Goal: Task Accomplishment & Management: Manage account settings

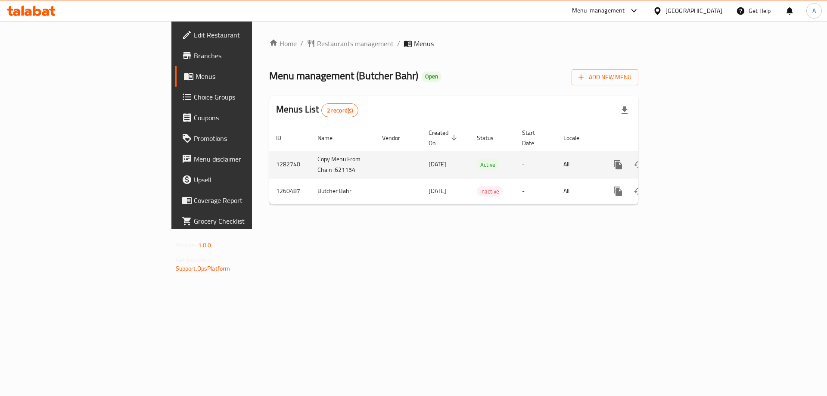
click at [684, 161] on icon "enhanced table" at bounding box center [681, 165] width 8 height 8
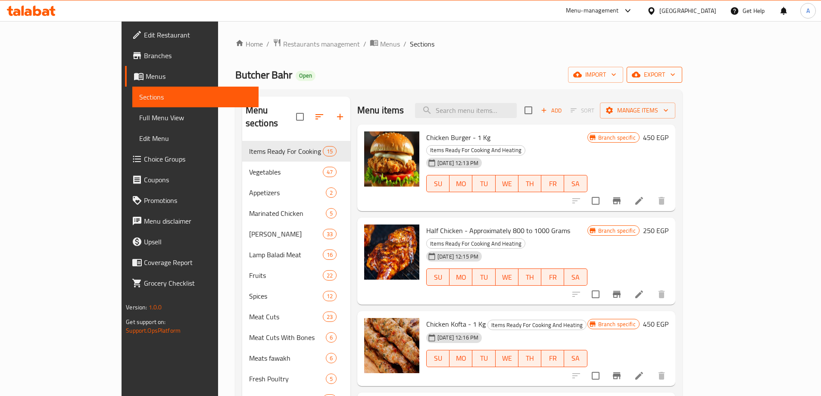
click at [675, 75] on span "export" at bounding box center [654, 74] width 42 height 11
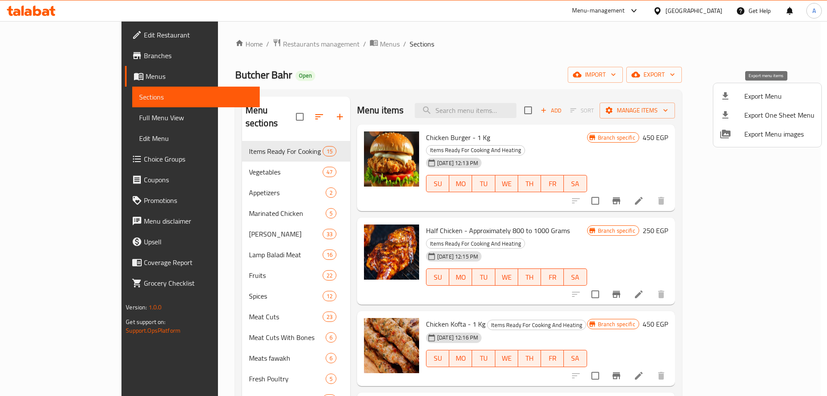
click at [764, 97] on span "Export Menu" at bounding box center [780, 96] width 70 height 10
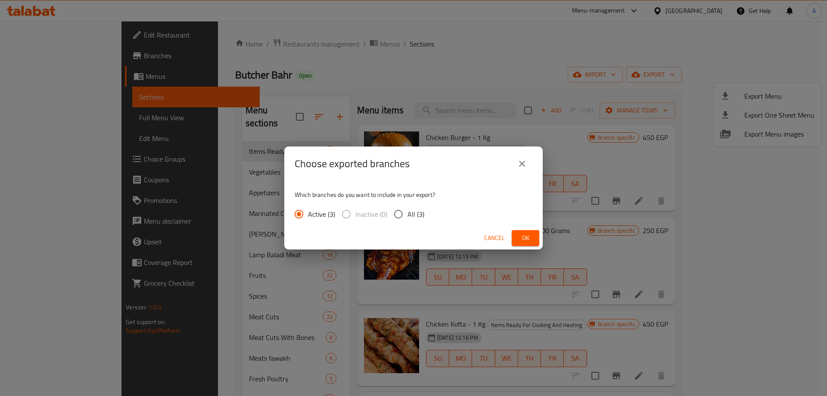
click at [397, 215] on input "All (3)" at bounding box center [399, 214] width 18 height 18
radio input "true"
click at [300, 216] on input "Active (3)" at bounding box center [299, 214] width 18 height 18
radio input "true"
click at [522, 236] on span "Ok" at bounding box center [526, 238] width 14 height 11
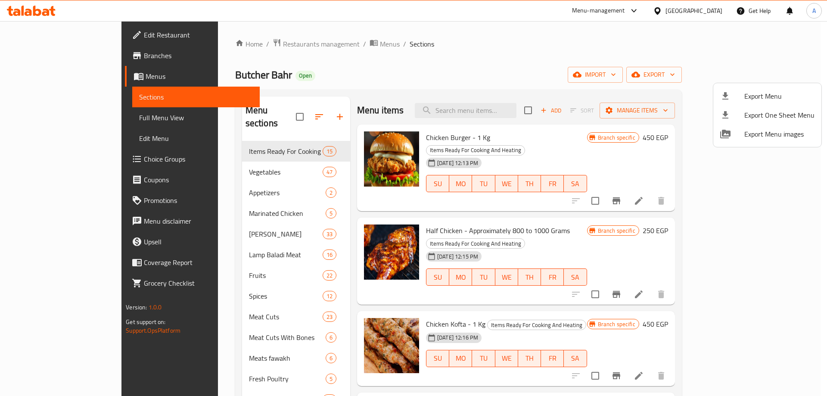
click at [206, 179] on div at bounding box center [413, 198] width 827 height 396
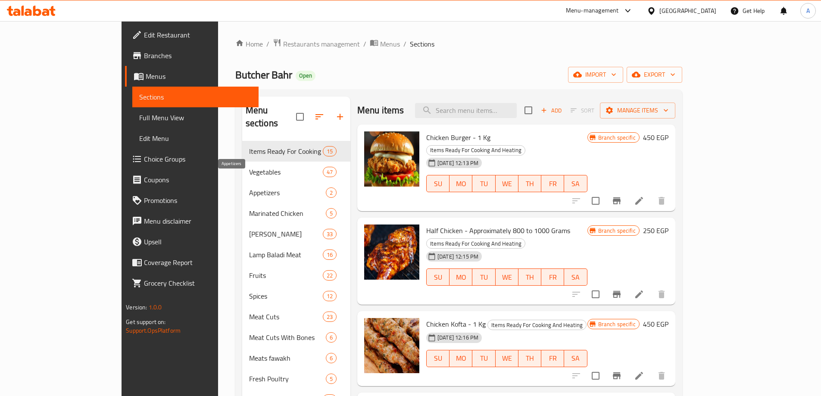
click at [249, 187] on span "Appetizers" at bounding box center [287, 192] width 77 height 10
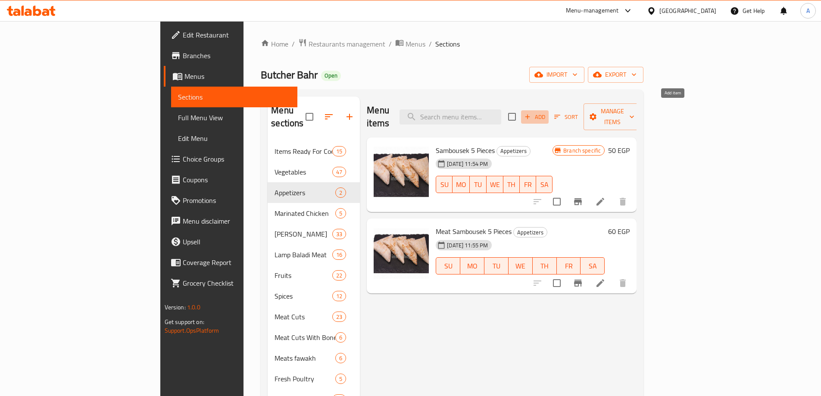
click at [546, 112] on span "Add" at bounding box center [534, 117] width 23 height 10
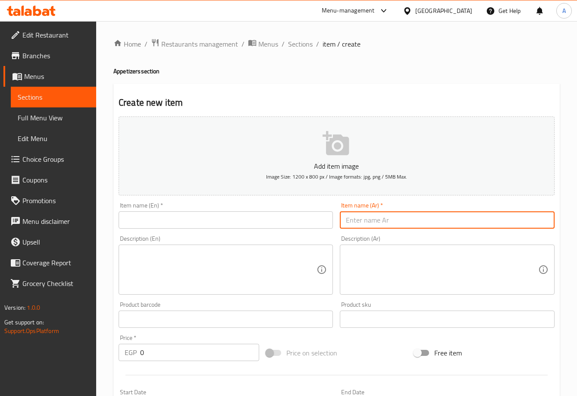
drag, startPoint x: 402, startPoint y: 219, endPoint x: 410, endPoint y: 217, distance: 9.0
click at [402, 219] on input "text" at bounding box center [447, 219] width 214 height 17
paste input "ورق عنب محشي"
type input "ورق عنب محشي"
drag, startPoint x: 244, startPoint y: 216, endPoint x: 261, endPoint y: 214, distance: 17.3
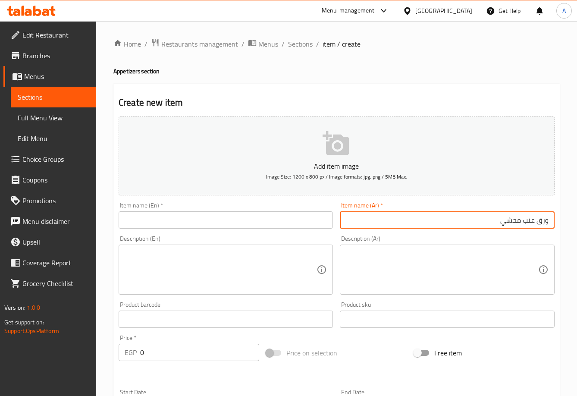
click at [244, 216] on input "text" at bounding box center [226, 219] width 214 height 17
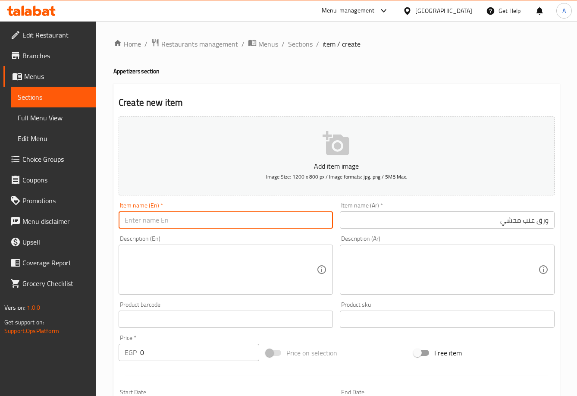
type input "s"
click at [187, 214] on input "[PERSON_NAME] Leaves" at bounding box center [226, 219] width 214 height 17
click at [217, 215] on input "Vine Leaves" at bounding box center [226, 219] width 214 height 17
paste input "Mahshi"
type input "Vine Leaves Mahshi"
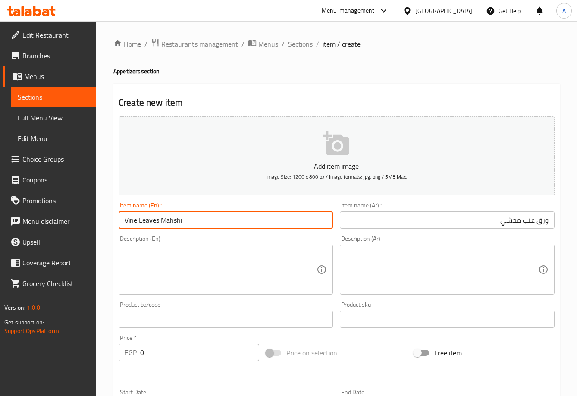
click at [245, 274] on textarea at bounding box center [221, 269] width 192 height 41
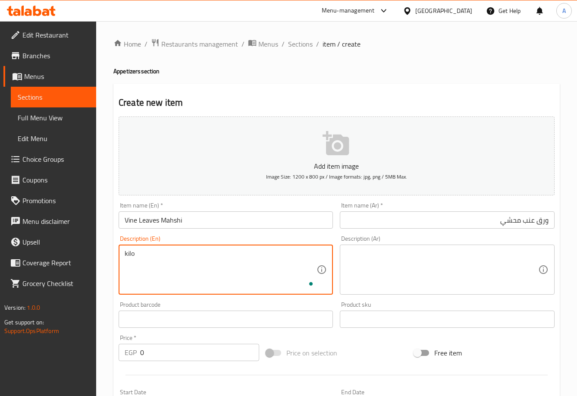
type textarea "kilo"
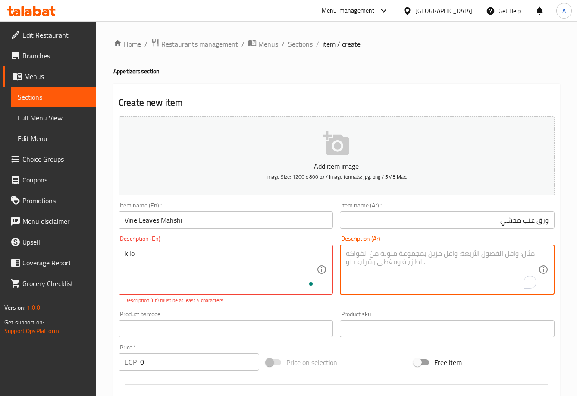
drag, startPoint x: 427, startPoint y: 284, endPoint x: 441, endPoint y: 280, distance: 14.6
click at [428, 283] on textarea "To enrich screen reader interactions, please activate Accessibility in Grammarl…" at bounding box center [442, 269] width 192 height 41
type textarea "d"
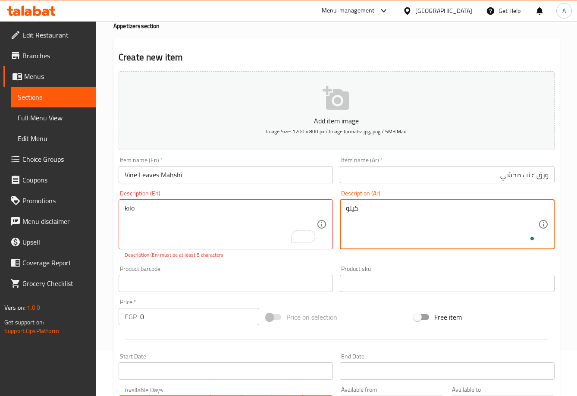
scroll to position [86, 0]
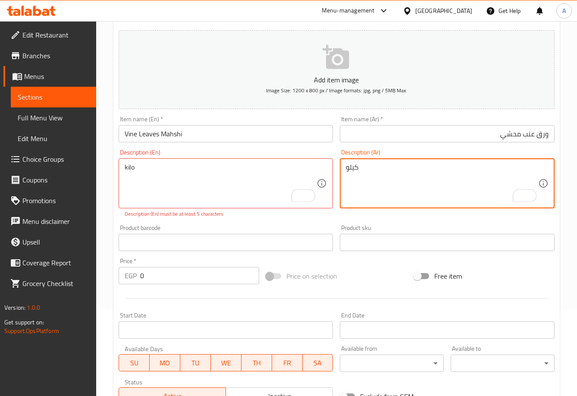
type textarea "كيلو"
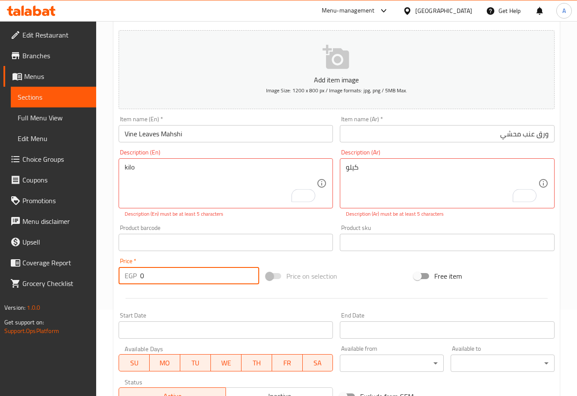
drag, startPoint x: 86, startPoint y: 275, endPoint x: 19, endPoint y: 275, distance: 67.2
click at [19, 275] on div "Edit Restaurant Branches Menus Sections Full Menu View Edit Menu Choice Groups …" at bounding box center [288, 233] width 577 height 597
type input "270"
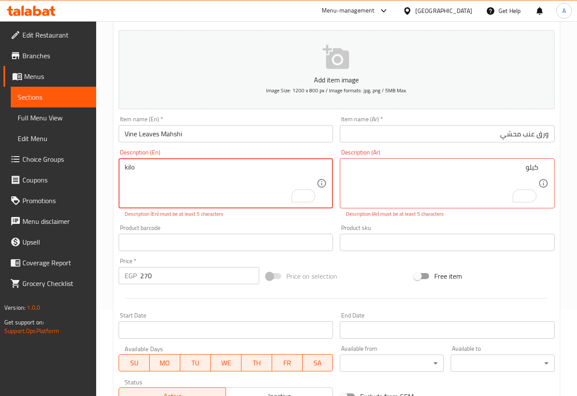
click at [242, 172] on textarea "kilo" at bounding box center [221, 183] width 192 height 41
type textarea "1 kilo"
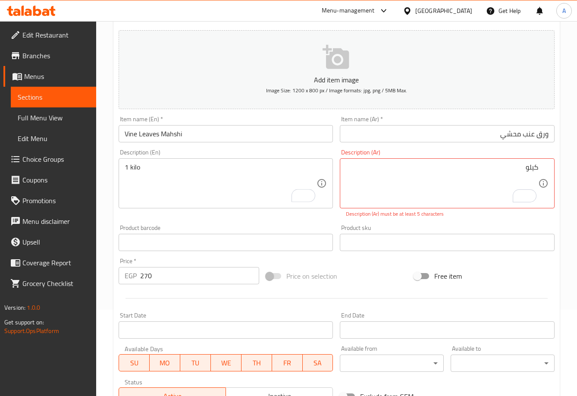
click at [492, 162] on div "كيلو Description (Ar)" at bounding box center [447, 183] width 214 height 50
type textarea "1 كيلو"
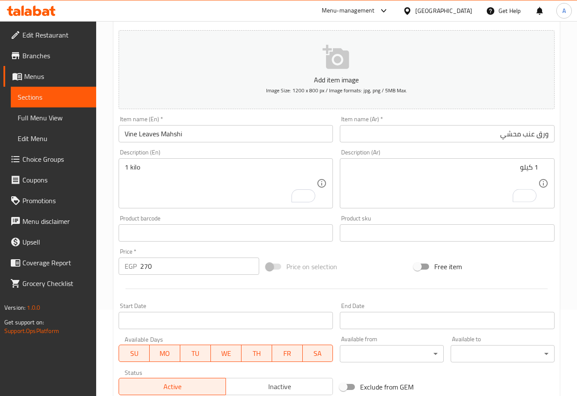
click at [287, 218] on div "Add item image Image Size: 1200 x 800 px / Image formats: jpg, png / 5MB Max. I…" at bounding box center [336, 212] width 443 height 371
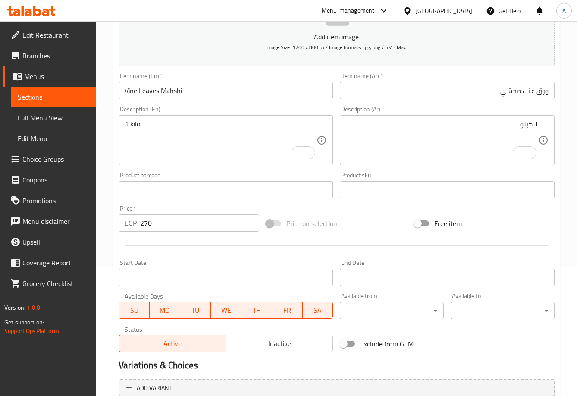
scroll to position [213, 0]
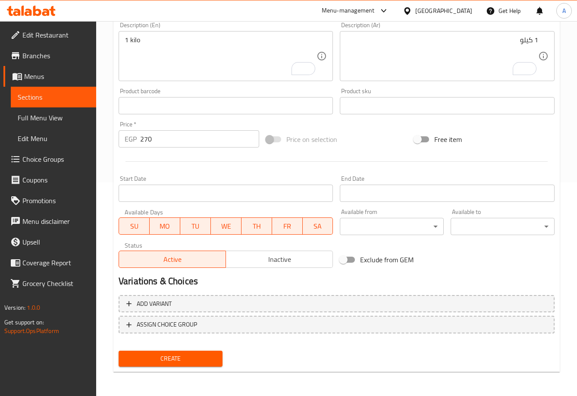
click at [276, 254] on span "Inactive" at bounding box center [279, 259] width 100 height 12
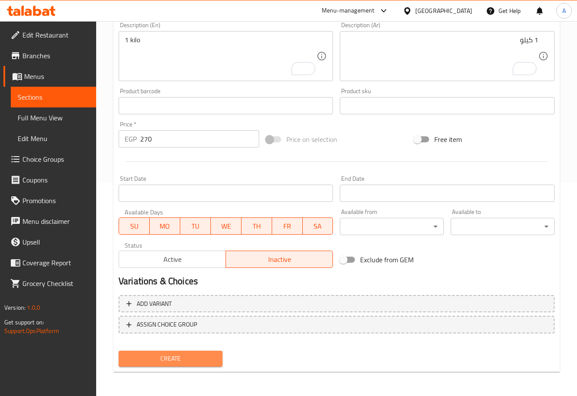
click at [169, 354] on span "Create" at bounding box center [170, 358] width 90 height 11
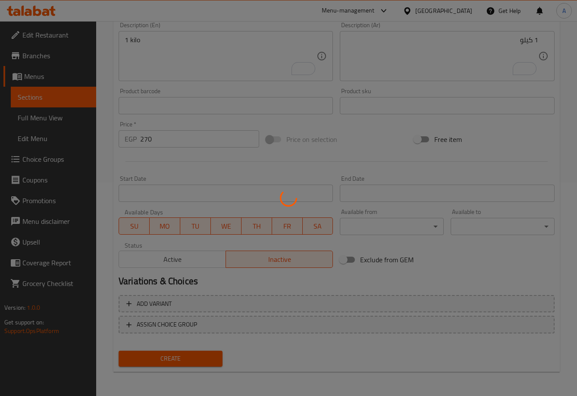
scroll to position [0, 0]
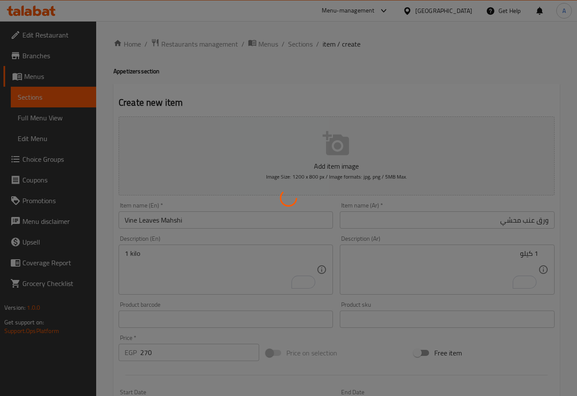
type input "0"
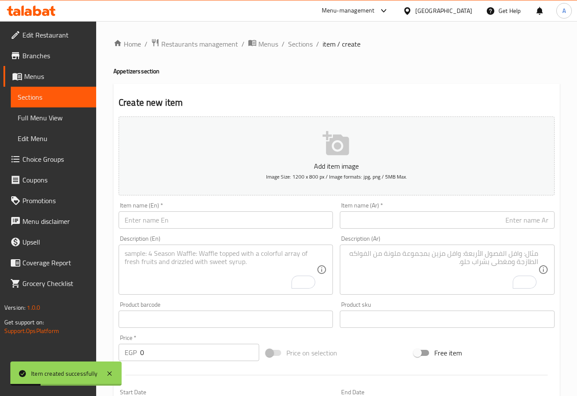
click at [186, 222] on input "text" at bounding box center [226, 219] width 214 height 17
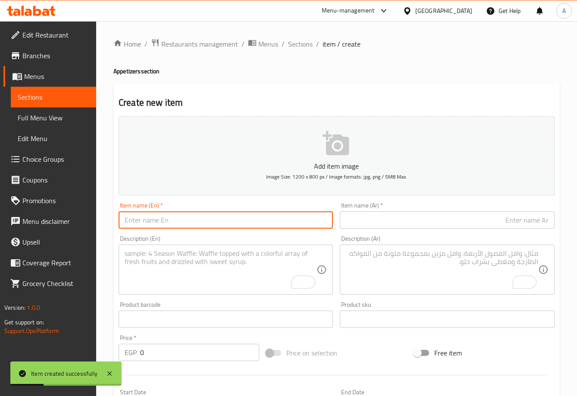
paste input "ممبار محشي"
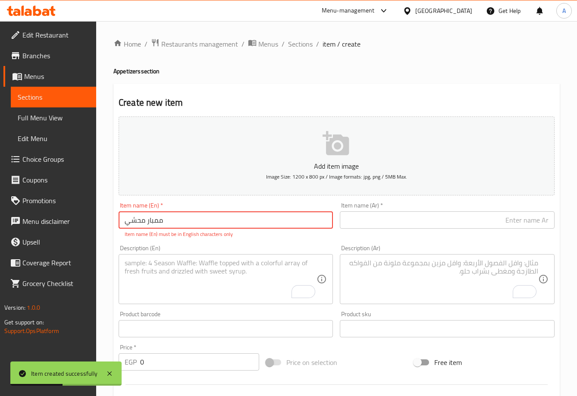
drag, startPoint x: 222, startPoint y: 224, endPoint x: 62, endPoint y: 237, distance: 161.3
click at [62, 237] on div "Edit Restaurant Branches Menus Sections Full Menu View Edit Menu Choice Groups …" at bounding box center [288, 319] width 577 height 597
type input "ممبار محشي"
click at [393, 218] on input "text" at bounding box center [447, 219] width 214 height 17
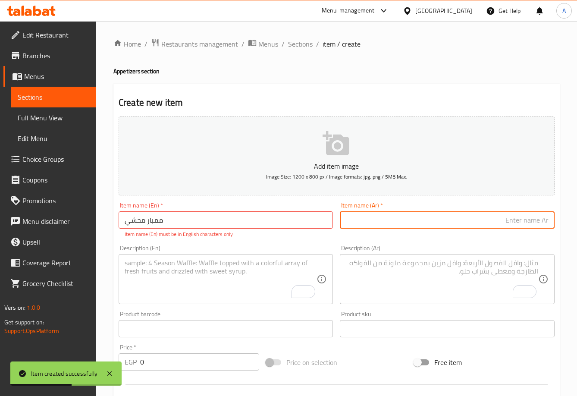
paste input "ممبار محشي"
type input "ممبار محشي"
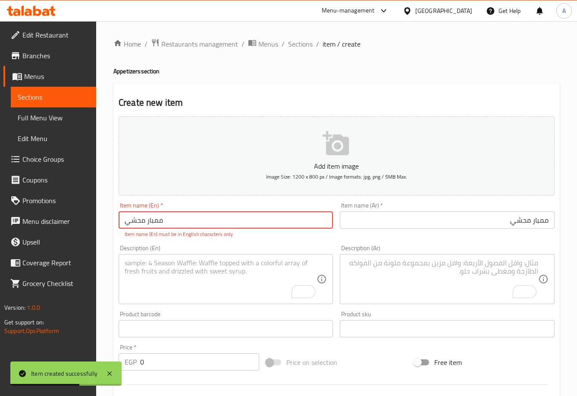
drag, startPoint x: 222, startPoint y: 222, endPoint x: 0, endPoint y: 231, distance: 222.1
click at [0, 231] on html "Item created successfully ​ Menu-management [GEOGRAPHIC_DATA] Get Help A Edit R…" at bounding box center [288, 198] width 577 height 396
type input "س"
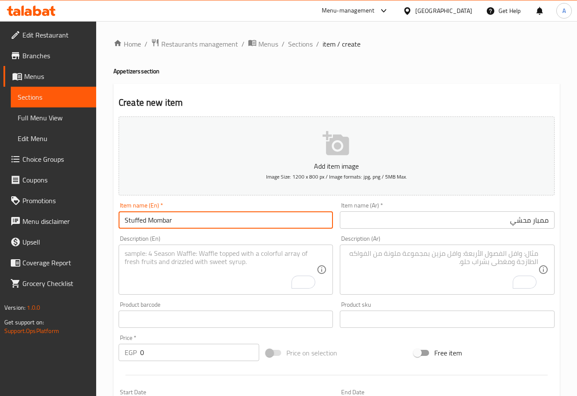
type input "Stuffed Mombar"
click at [462, 255] on textarea "To enrich screen reader interactions, please activate Accessibility in Grammarl…" at bounding box center [442, 269] width 192 height 41
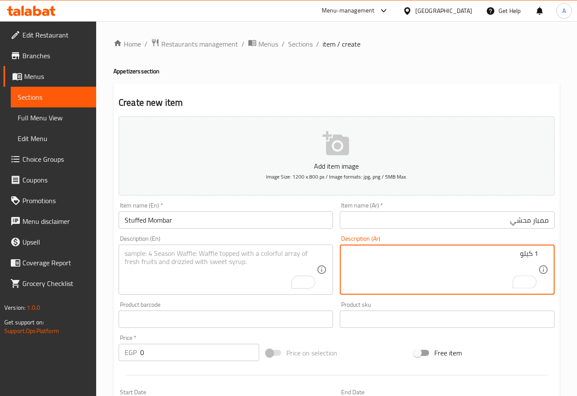
type textarea "1 كيلو"
click at [249, 257] on textarea "To enrich screen reader interactions, please activate Accessibility in Grammarl…" at bounding box center [221, 269] width 192 height 41
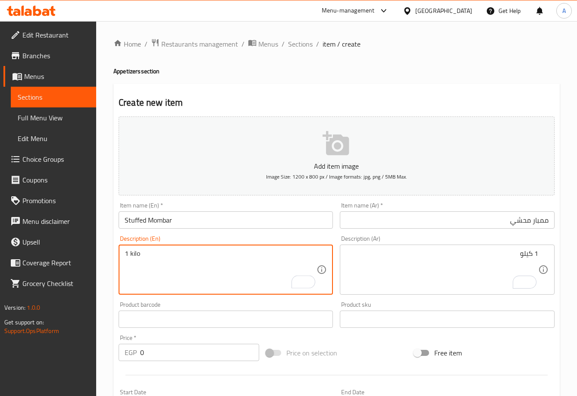
type textarea "1 kilo"
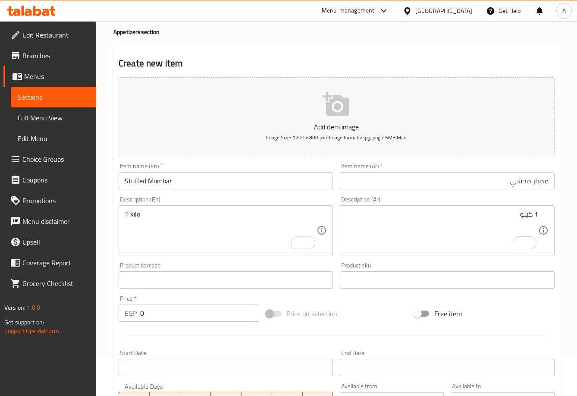
scroll to position [86, 0]
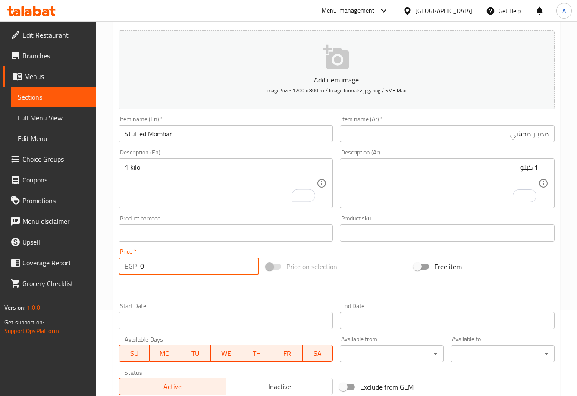
drag, startPoint x: 153, startPoint y: 268, endPoint x: 99, endPoint y: 269, distance: 53.9
click at [96, 270] on div "Edit Restaurant Branches Menus Sections Full Menu View Edit Menu Choice Groups …" at bounding box center [288, 229] width 577 height 588
paste input "25"
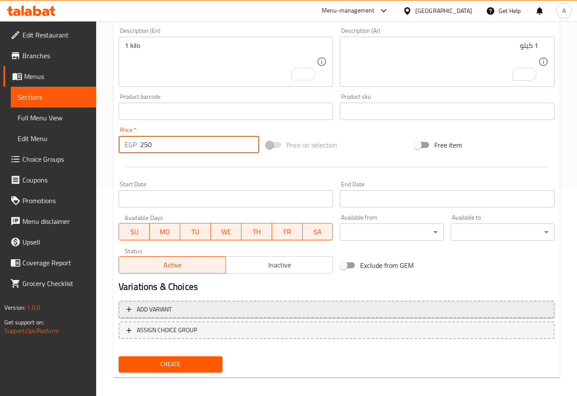
scroll to position [213, 0]
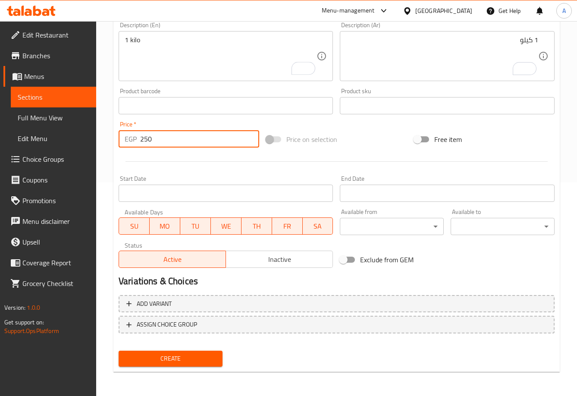
type input "250"
click at [299, 263] on span "Inactive" at bounding box center [279, 259] width 100 height 12
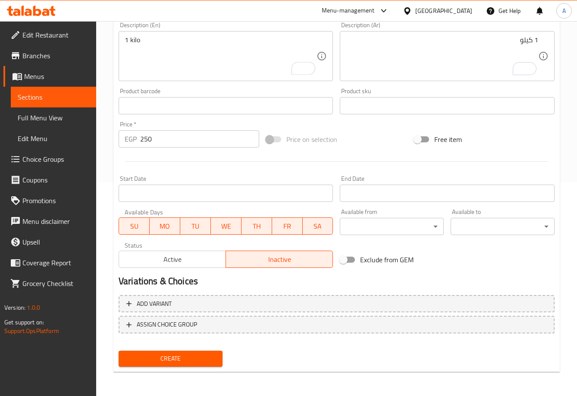
click at [169, 360] on span "Create" at bounding box center [170, 358] width 90 height 11
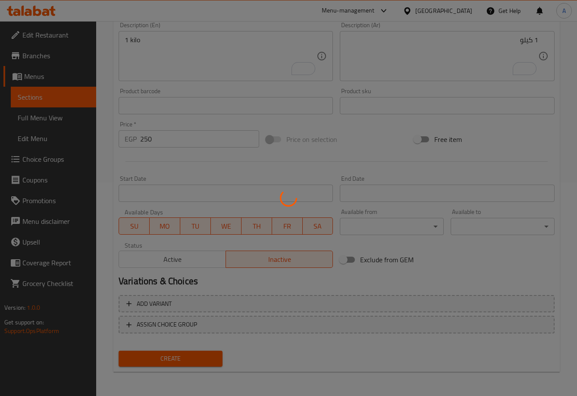
scroll to position [0, 0]
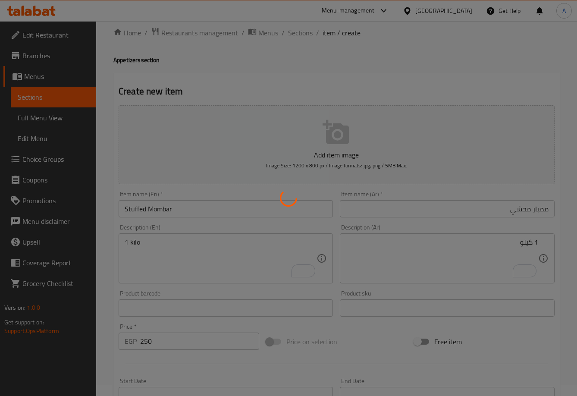
type input "0"
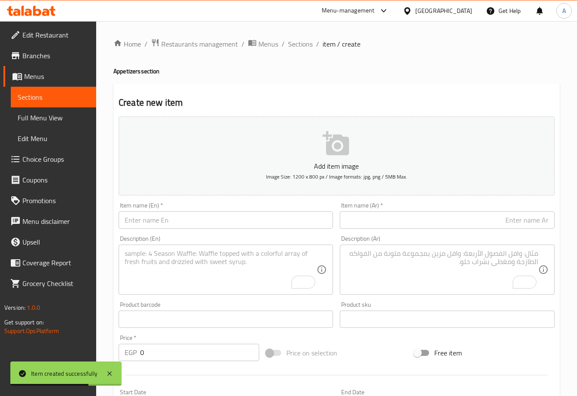
click at [226, 217] on input "text" at bounding box center [226, 219] width 214 height 17
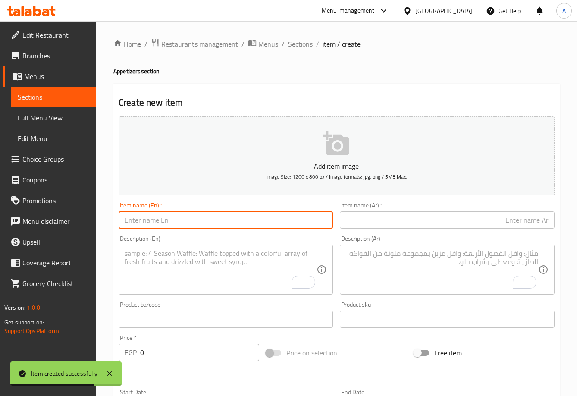
paste input "Cleaned"
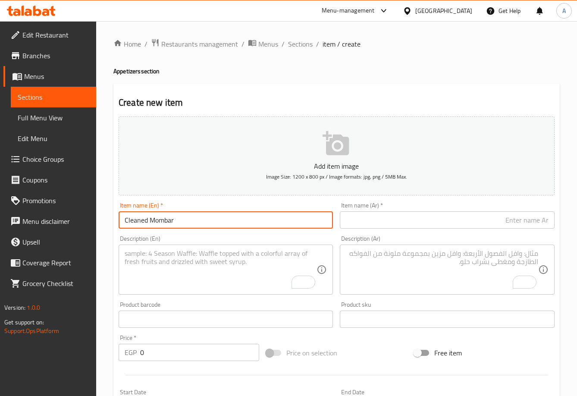
type input "Cleaned Mombar"
click at [521, 225] on input "text" at bounding box center [447, 219] width 214 height 17
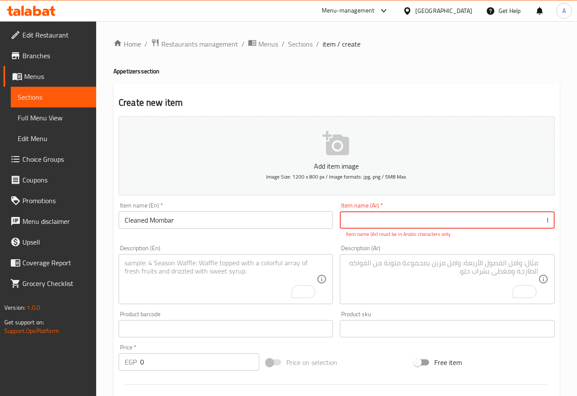
drag, startPoint x: 502, startPoint y: 221, endPoint x: 649, endPoint y: 221, distance: 146.9
click at [577, 221] on html "​ Menu-management [GEOGRAPHIC_DATA] Get Help A Edit Restaurant Branches Menus S…" at bounding box center [288, 198] width 577 height 396
paste input "ممبار متنضف"
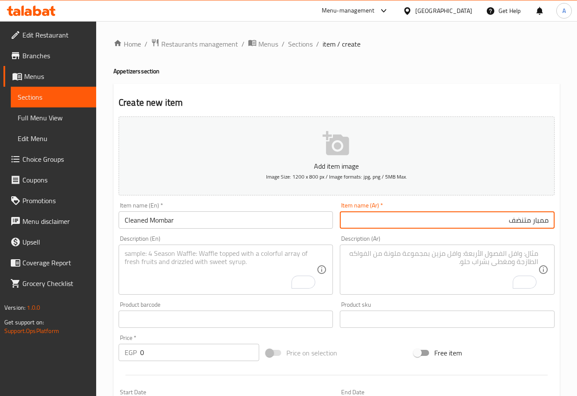
type input "ممبار متنضف"
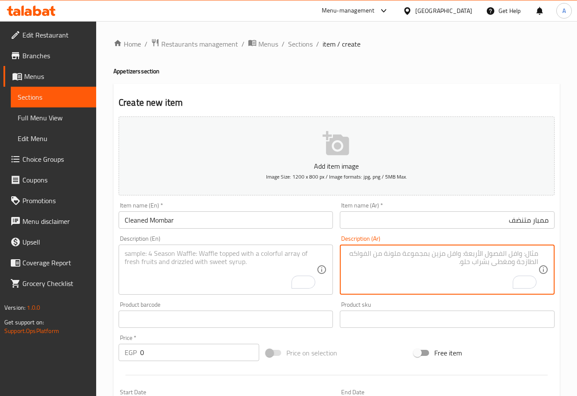
click at [496, 275] on textarea "To enrich screen reader interactions, please activate Accessibility in Grammarl…" at bounding box center [442, 269] width 192 height 41
type textarea "1 كيلو"
click at [195, 271] on textarea "To enrich screen reader interactions, please activate Accessibility in Grammarl…" at bounding box center [221, 269] width 192 height 41
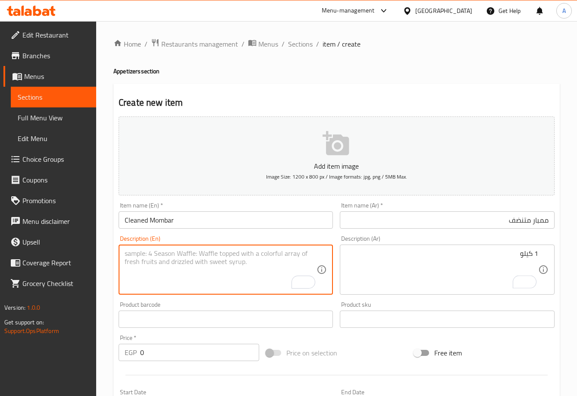
type textarea "س"
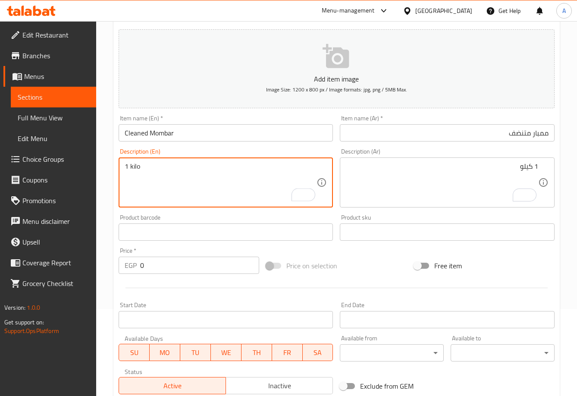
scroll to position [129, 0]
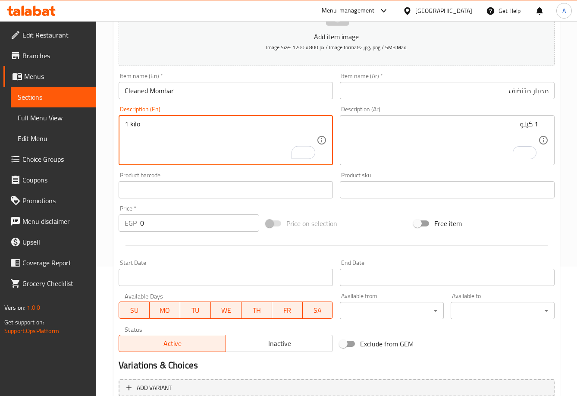
type textarea "1 kilo"
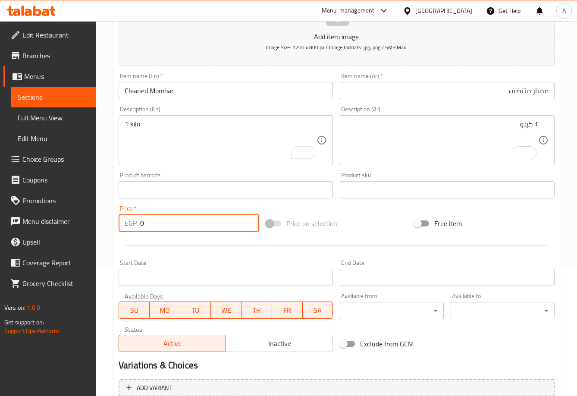
drag, startPoint x: 155, startPoint y: 221, endPoint x: 124, endPoint y: 230, distance: 32.7
click at [124, 230] on div "EGP 0 Price *" at bounding box center [189, 222] width 140 height 17
type input "250"
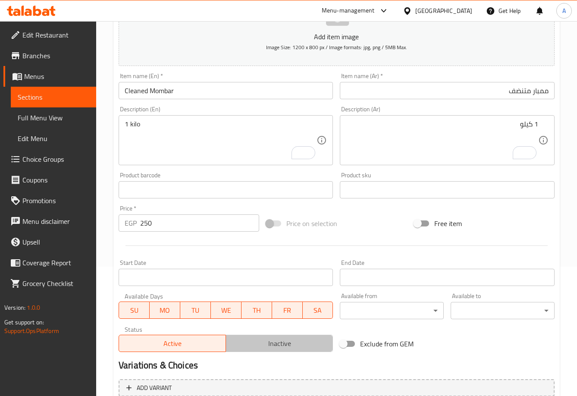
click at [278, 335] on button "Inactive" at bounding box center [278, 342] width 107 height 17
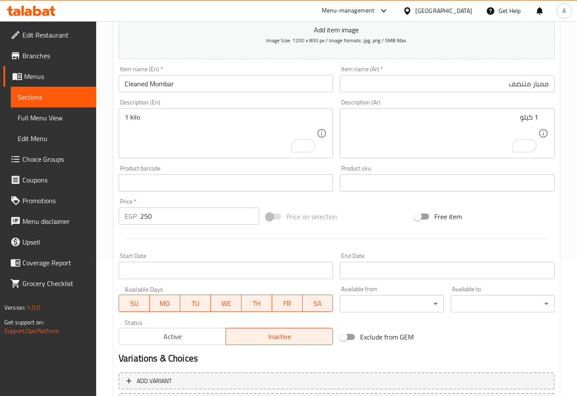
scroll to position [213, 0]
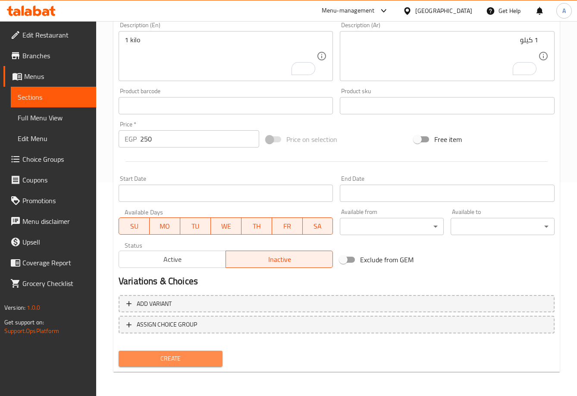
click at [187, 362] on span "Create" at bounding box center [170, 358] width 90 height 11
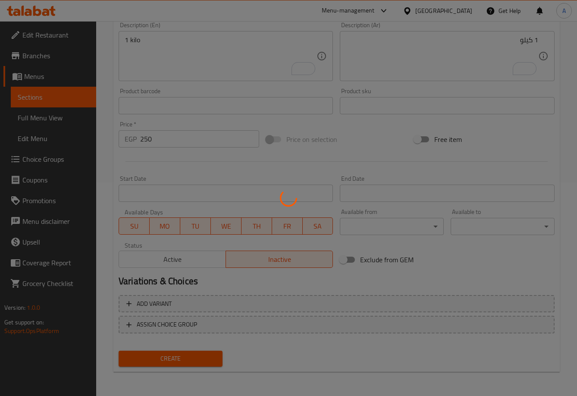
type input "0"
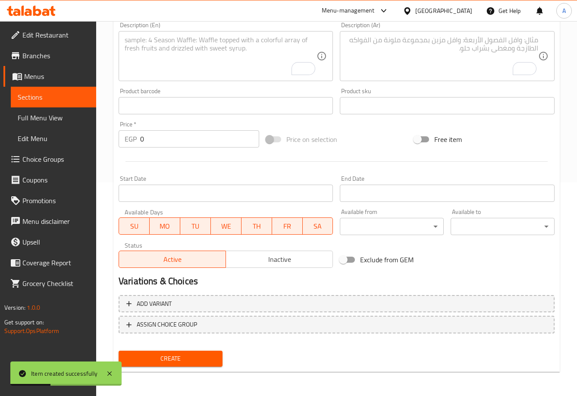
scroll to position [0, 0]
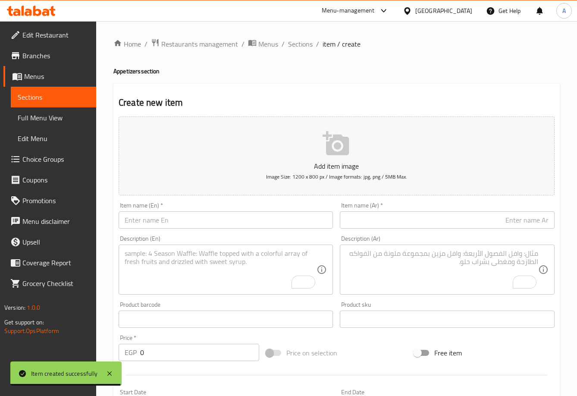
click at [471, 214] on input "text" at bounding box center [447, 219] width 214 height 17
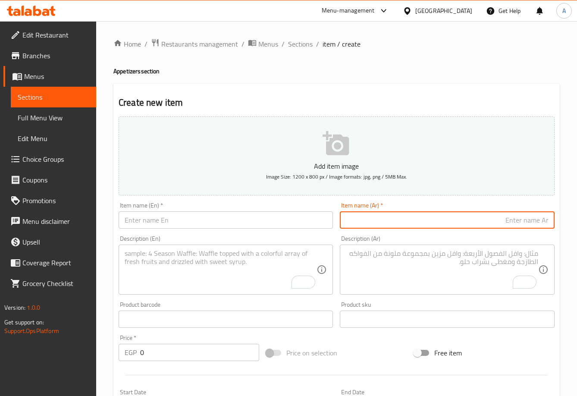
paste input "محشي كرنب"
type input "محشي كرنب"
click at [198, 218] on input "text" at bounding box center [226, 219] width 214 height 17
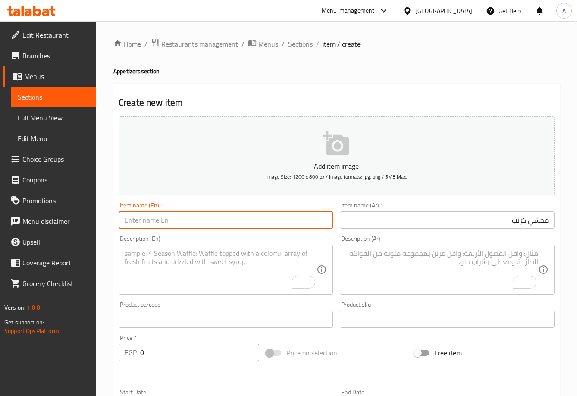
type input "s"
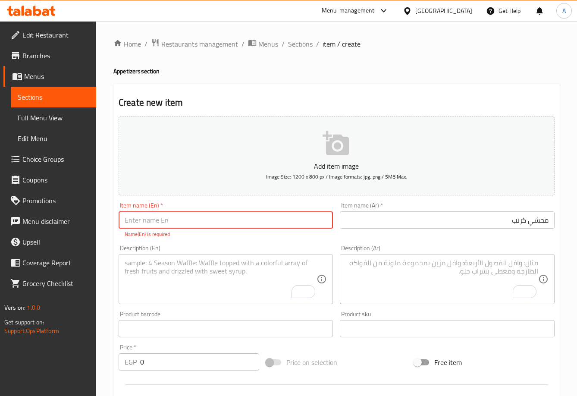
type input "{"
type input "}"
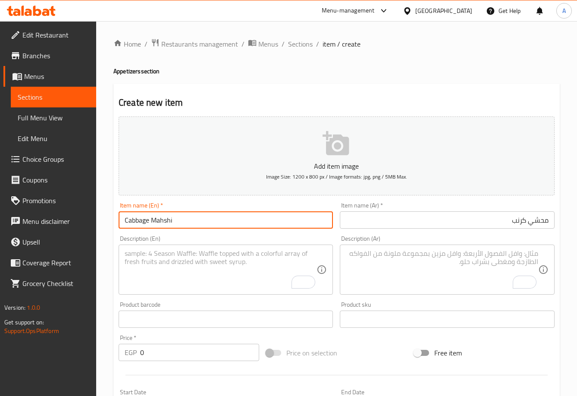
scroll to position [86, 0]
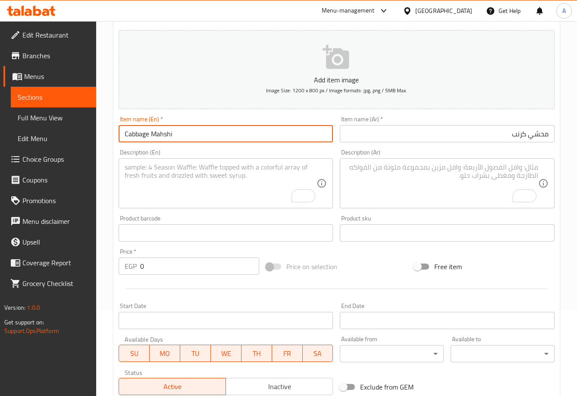
type input "Cabbage Mahshi"
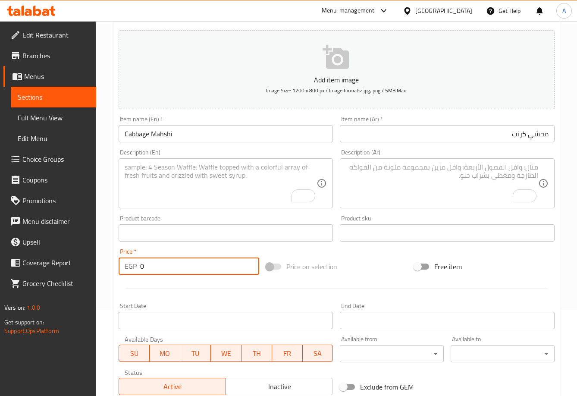
drag, startPoint x: 181, startPoint y: 271, endPoint x: 97, endPoint y: 274, distance: 84.5
click at [97, 274] on div "Home / Restaurants management / Menus / Sections / item / create Appetizers sec…" at bounding box center [336, 229] width 480 height 588
type input "220"
click at [459, 178] on textarea "To enrich screen reader interactions, please activate Accessibility in Grammarl…" at bounding box center [442, 183] width 192 height 41
type textarea "d"
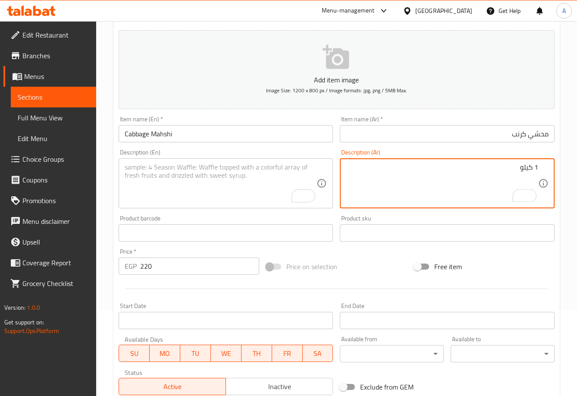
type textarea "1 كيلو"
click at [166, 182] on textarea "To enrich screen reader interactions, please activate Accessibility in Grammarl…" at bounding box center [221, 183] width 192 height 41
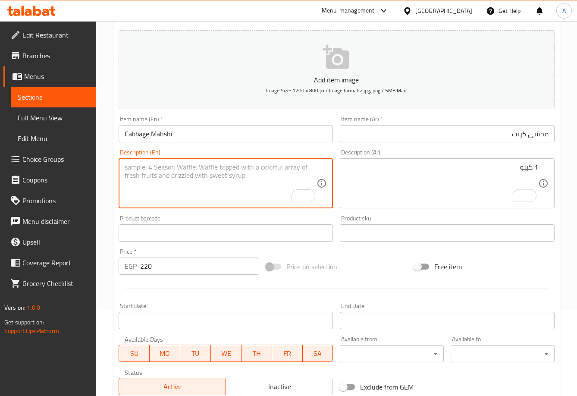
type textarea "ي"
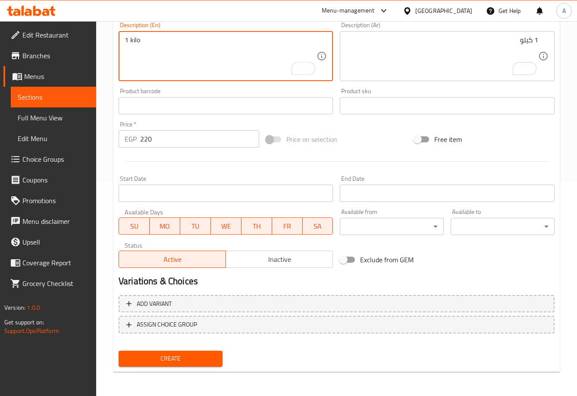
type textarea "1 kilo"
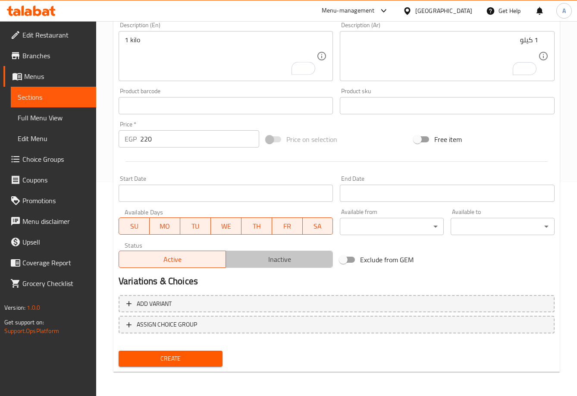
click at [262, 258] on span "Inactive" at bounding box center [279, 259] width 100 height 12
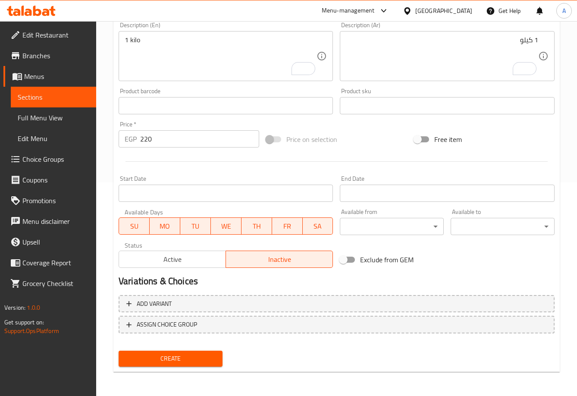
click at [193, 353] on button "Create" at bounding box center [171, 358] width 104 height 16
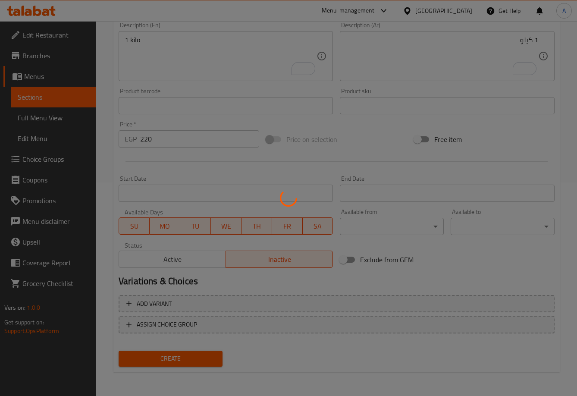
type input "0"
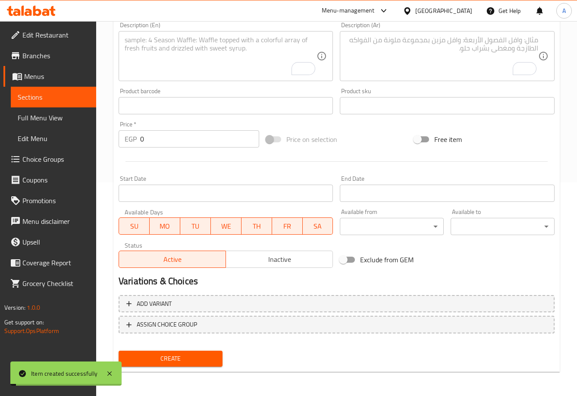
scroll to position [0, 0]
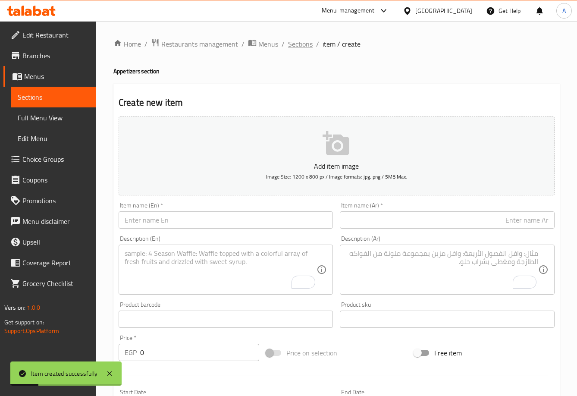
click at [299, 45] on span "Sections" at bounding box center [300, 44] width 25 height 10
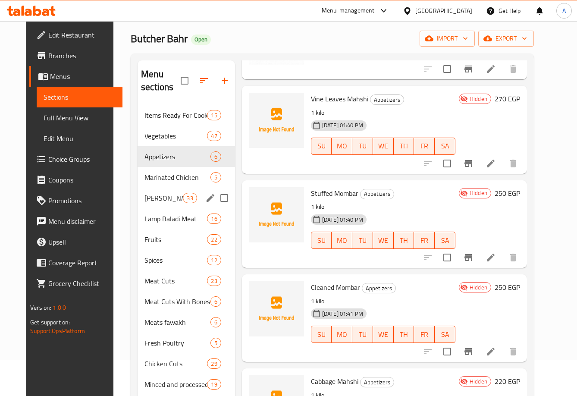
scroll to position [86, 0]
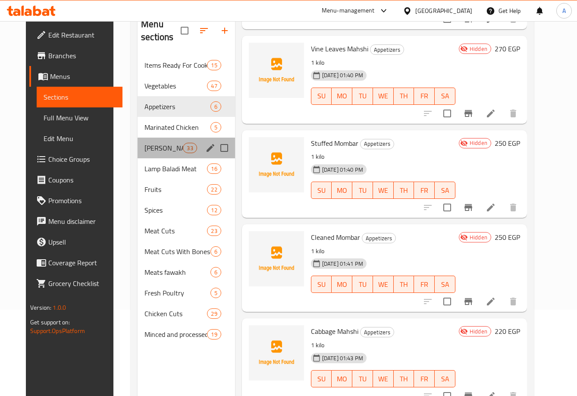
click at [167, 154] on div "[PERSON_NAME] 33" at bounding box center [185, 147] width 97 height 21
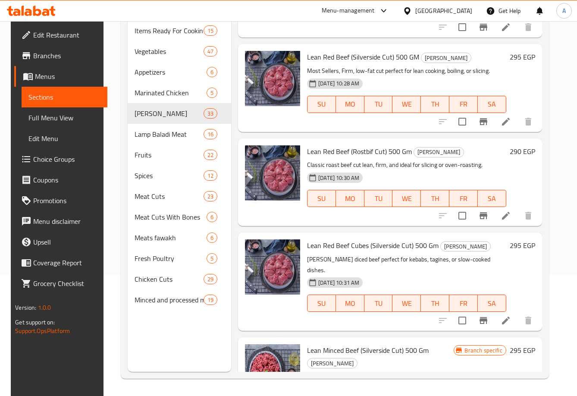
scroll to position [690, 0]
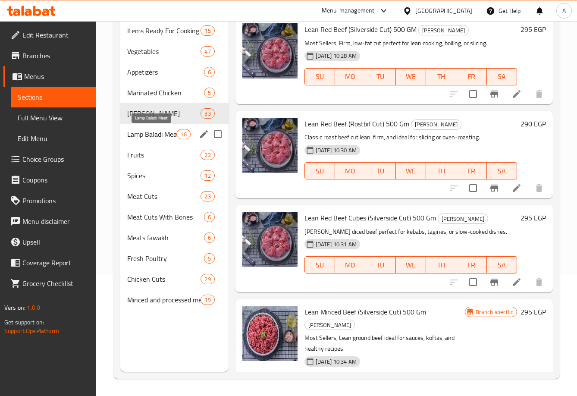
click at [161, 134] on span "Lamp Baladi Meat" at bounding box center [151, 134] width 49 height 10
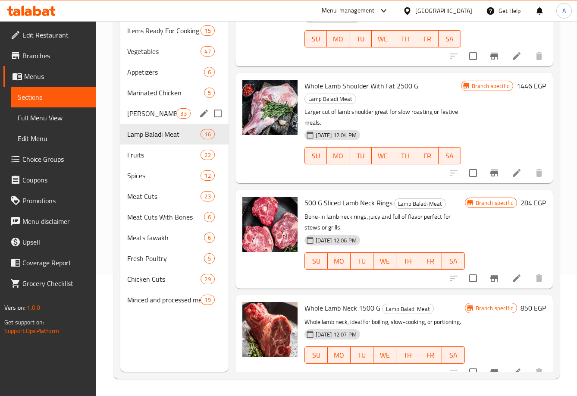
click at [154, 121] on div "[PERSON_NAME] 33" at bounding box center [174, 113] width 108 height 21
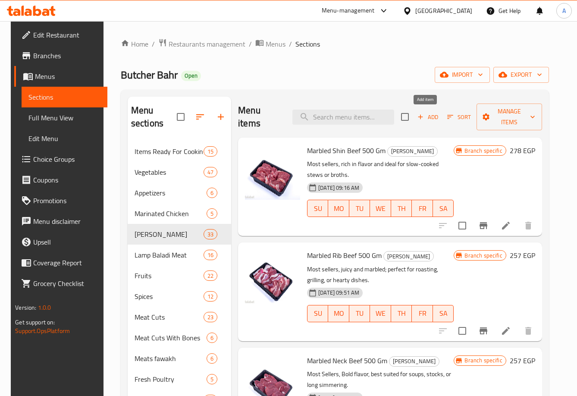
click at [432, 117] on span "Add" at bounding box center [427, 117] width 23 height 10
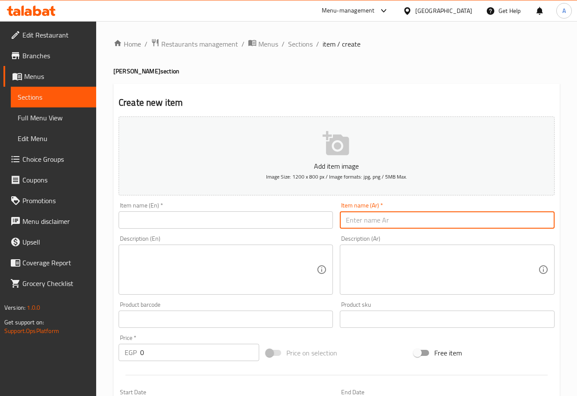
click at [470, 222] on input "text" at bounding box center [447, 219] width 214 height 17
paste input "نخاع"
type input "نخاع"
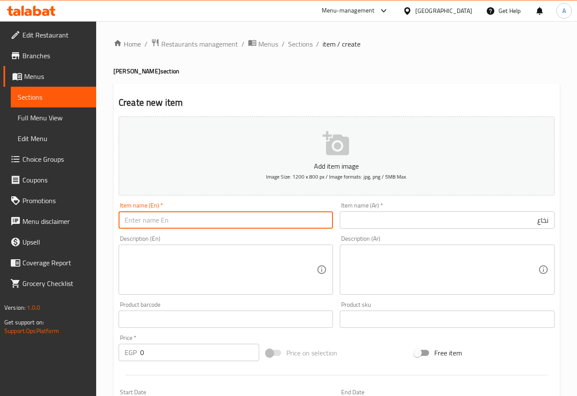
click at [266, 218] on input "text" at bounding box center [226, 219] width 214 height 17
paste input "Fried Marrow"
type input "Marrow"
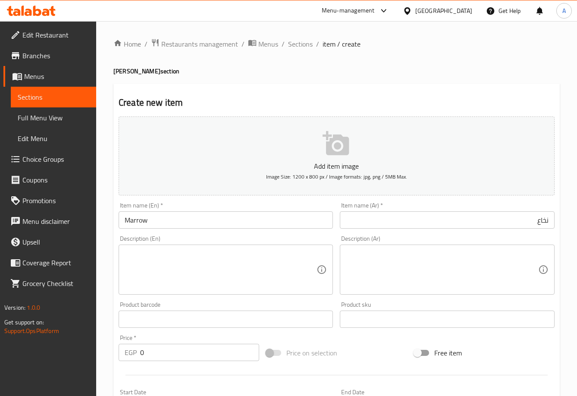
click at [377, 266] on textarea at bounding box center [442, 269] width 192 height 41
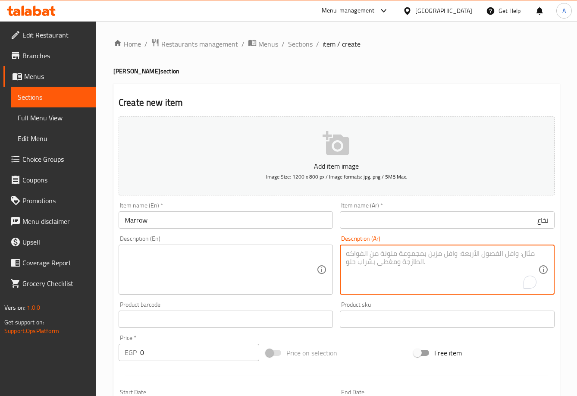
paste textarea "نصف كيلو"
type textarea "نصف كيلو"
click at [227, 287] on textarea at bounding box center [221, 269] width 192 height 41
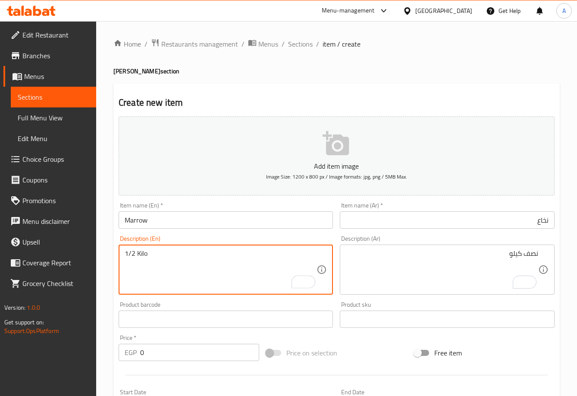
type textarea "1/2 Kilo"
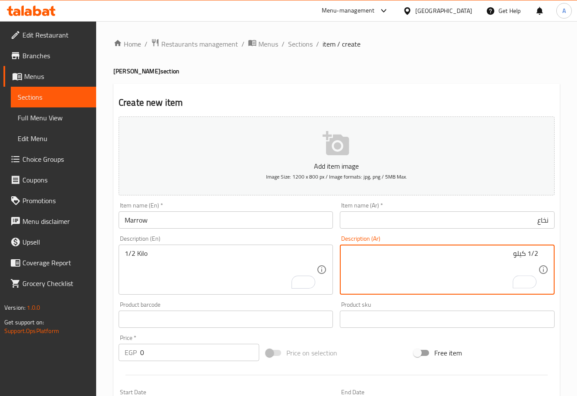
type textarea "1/2 كيلو"
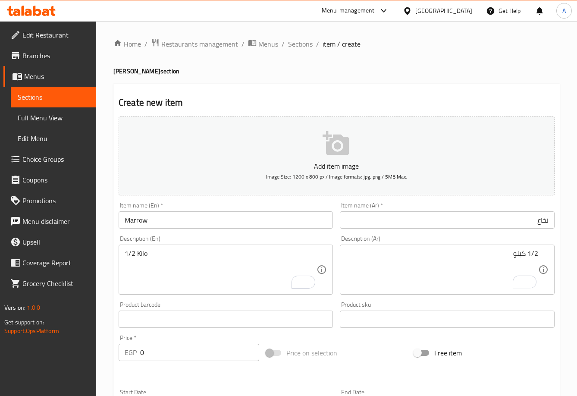
drag, startPoint x: 472, startPoint y: 246, endPoint x: 384, endPoint y: 267, distance: 90.1
click at [471, 246] on div "1/2 كيلو Description (Ar)" at bounding box center [447, 269] width 214 height 50
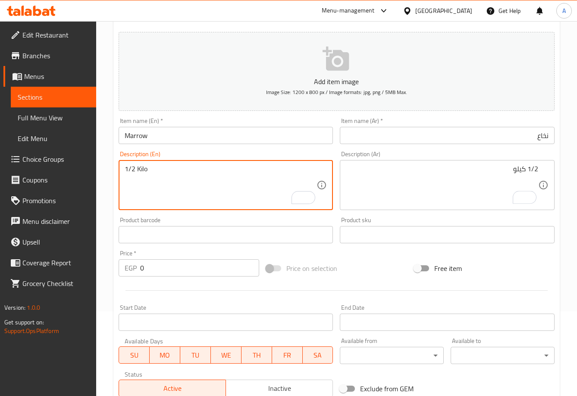
scroll to position [86, 0]
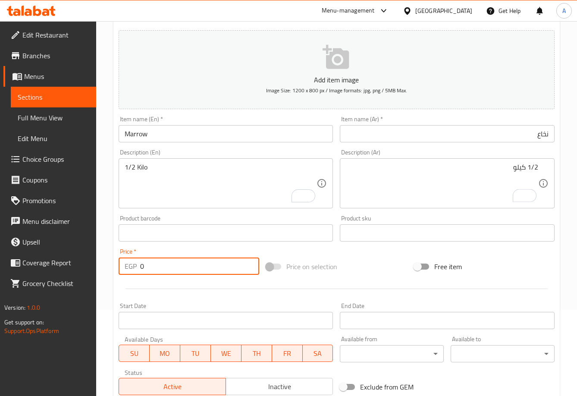
drag, startPoint x: 162, startPoint y: 265, endPoint x: 90, endPoint y: 262, distance: 72.9
click at [84, 265] on div "Edit Restaurant Branches Menus Sections Full Menu View Edit Menu Choice Groups …" at bounding box center [288, 229] width 577 height 588
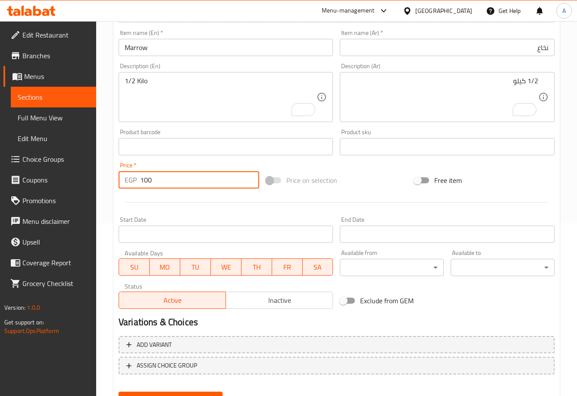
type input "100"
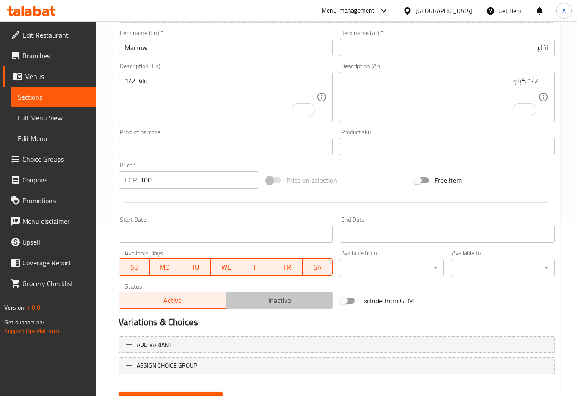
click at [271, 300] on span "Inactive" at bounding box center [279, 300] width 100 height 12
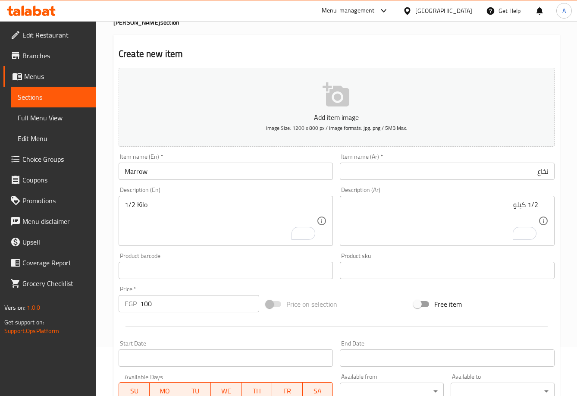
scroll to position [0, 0]
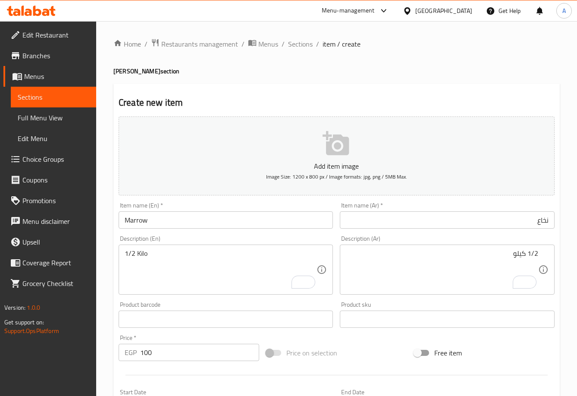
drag, startPoint x: 186, startPoint y: 217, endPoint x: 192, endPoint y: 220, distance: 6.7
click at [185, 217] on input "Marrow" at bounding box center [226, 219] width 214 height 17
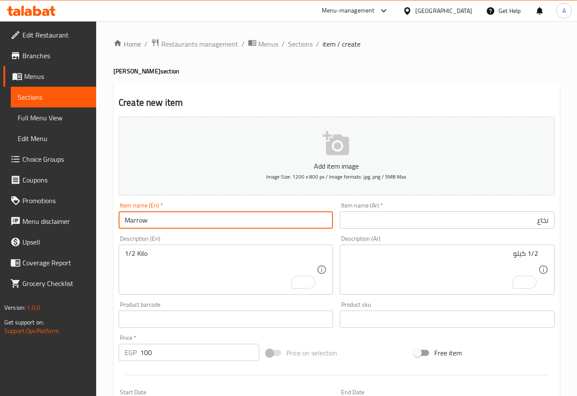
click at [476, 215] on input "نخاع" at bounding box center [447, 219] width 214 height 17
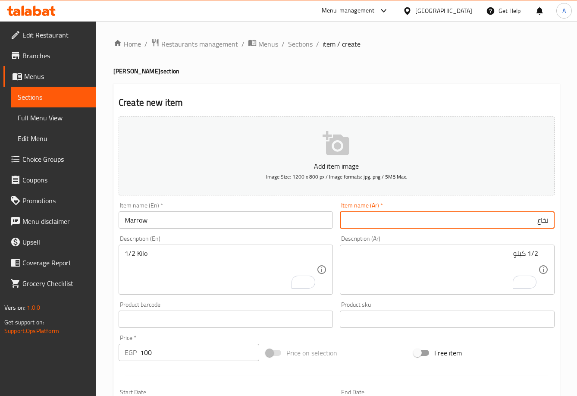
scroll to position [213, 0]
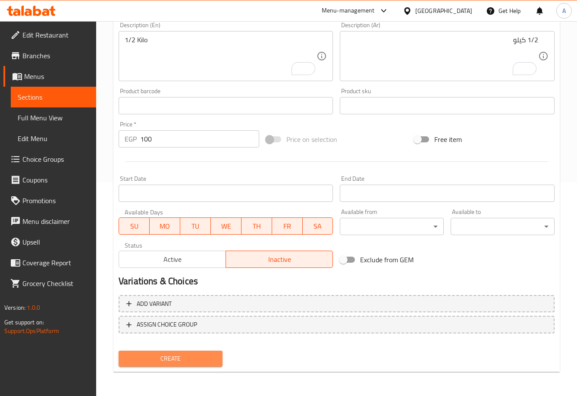
click at [172, 365] on button "Create" at bounding box center [171, 358] width 104 height 16
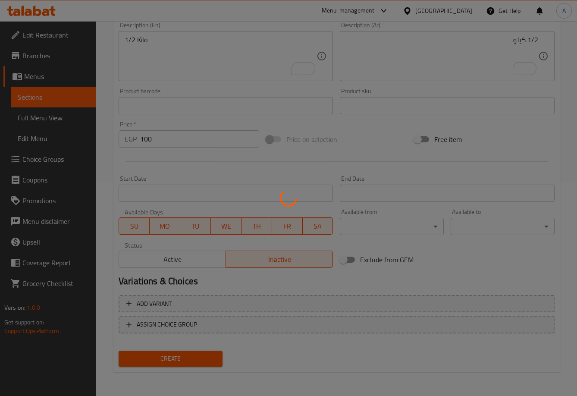
type input "0"
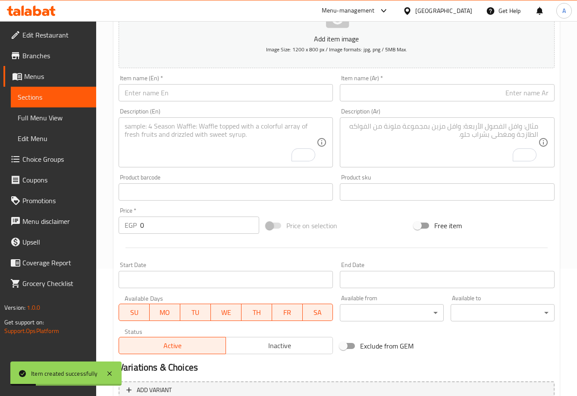
scroll to position [84, 0]
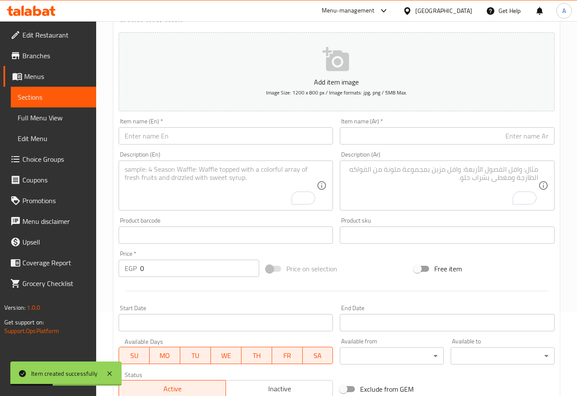
click at [522, 136] on input "text" at bounding box center [447, 135] width 214 height 17
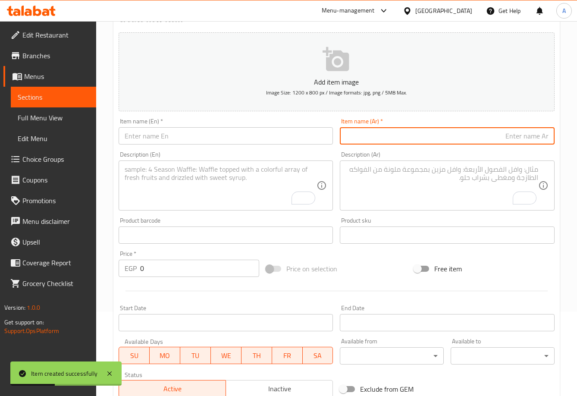
paste input "عضم"
type input "عضم"
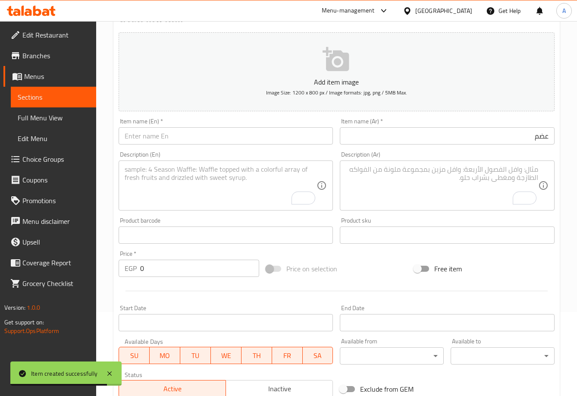
click at [259, 145] on div "Item name (En)   * Item name (En) *" at bounding box center [225, 131] width 221 height 33
click at [286, 143] on input "text" at bounding box center [226, 135] width 214 height 17
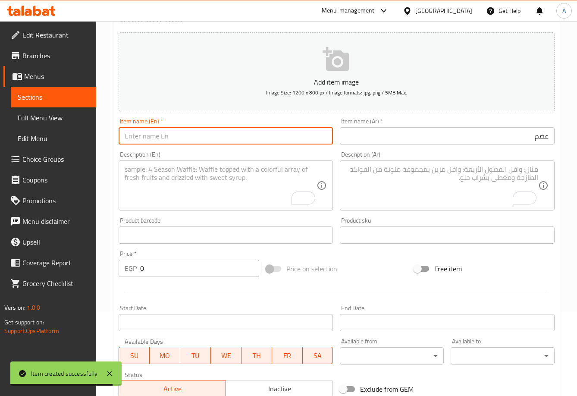
paste input "bone"
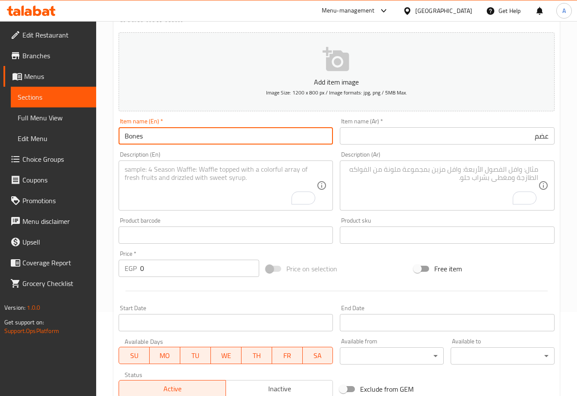
type input "Bones"
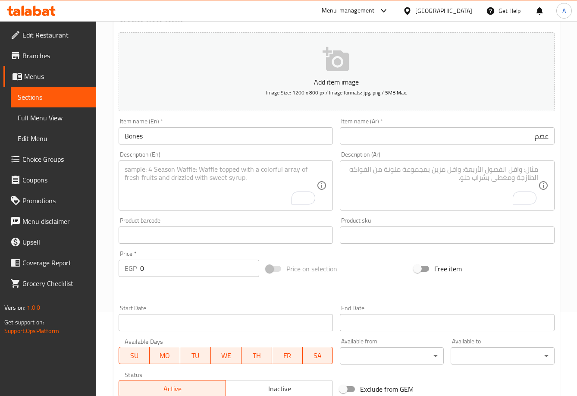
click at [474, 185] on textarea "To enrich screen reader interactions, please activate Accessibility in Grammarl…" at bounding box center [442, 185] width 192 height 41
paste textarea "كيلو"
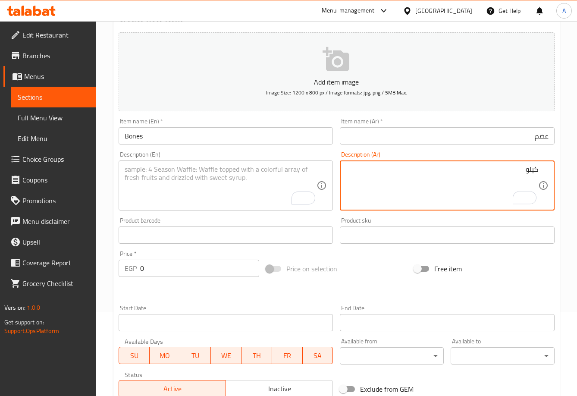
type textarea "كيلو"
click at [236, 186] on textarea "To enrich screen reader interactions, please activate Accessibility in Grammarl…" at bounding box center [221, 185] width 192 height 41
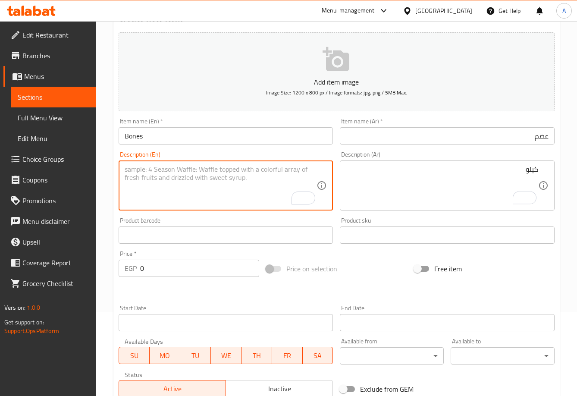
type textarea "s"
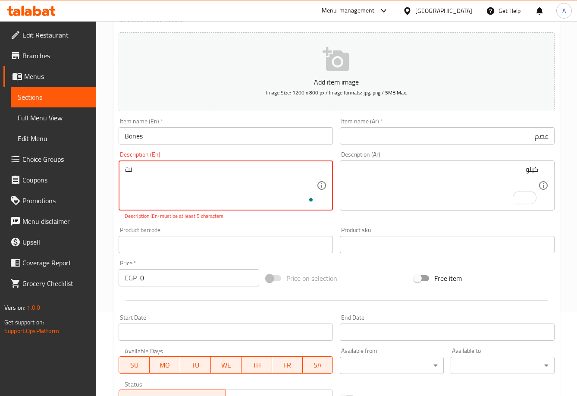
type textarea "ن"
click at [281, 226] on div "Product barcode Product barcode" at bounding box center [225, 239] width 221 height 33
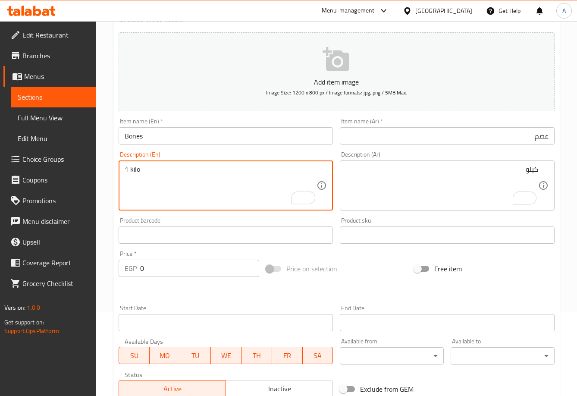
type textarea "1 kilo"
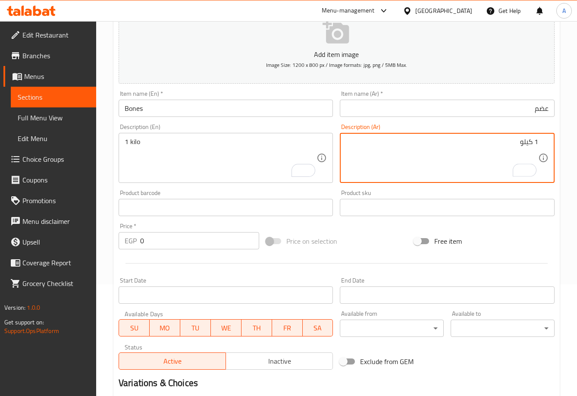
scroll to position [127, 0]
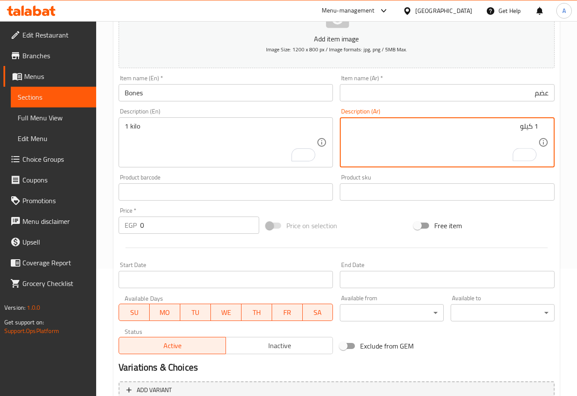
type textarea "1 كيلو"
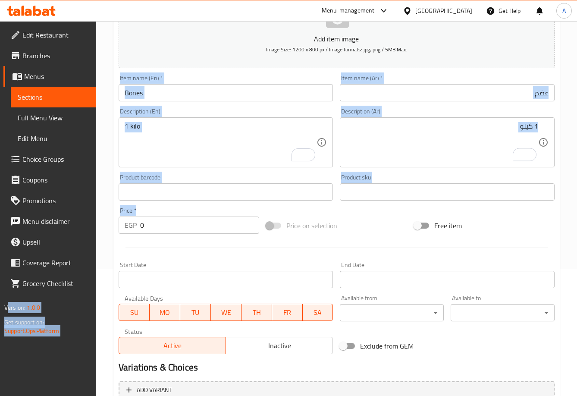
drag, startPoint x: 163, startPoint y: 214, endPoint x: 93, endPoint y: 219, distance: 70.4
click at [93, 219] on div "Edit Restaurant Branches Menus Sections Full Menu View Edit Menu Choice Groups …" at bounding box center [288, 188] width 577 height 588
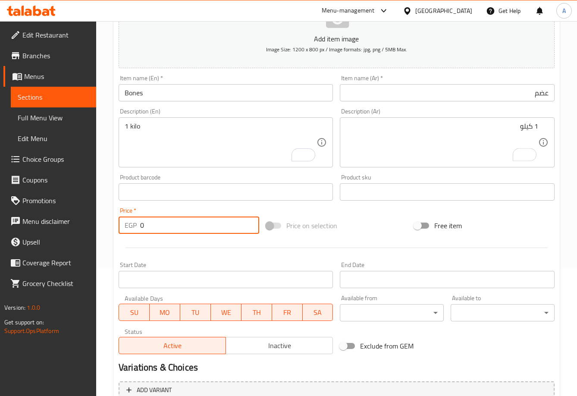
drag, startPoint x: 159, startPoint y: 225, endPoint x: 90, endPoint y: 226, distance: 68.1
click at [90, 226] on div "Edit Restaurant Branches Menus Sections Full Menu View Edit Menu Choice Groups …" at bounding box center [288, 188] width 577 height 588
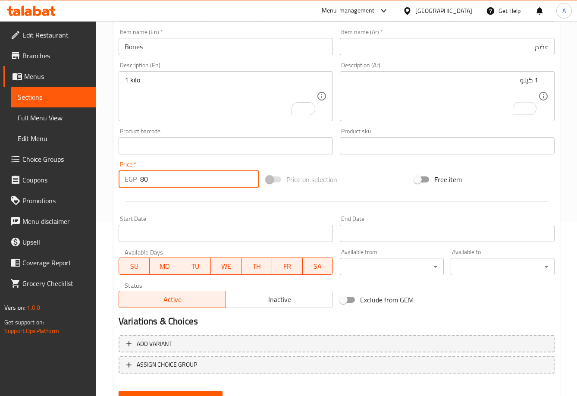
scroll to position [213, 0]
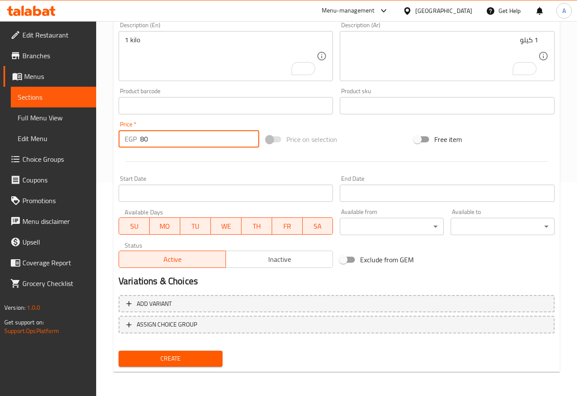
type input "80"
click at [278, 257] on span "Inactive" at bounding box center [279, 259] width 100 height 12
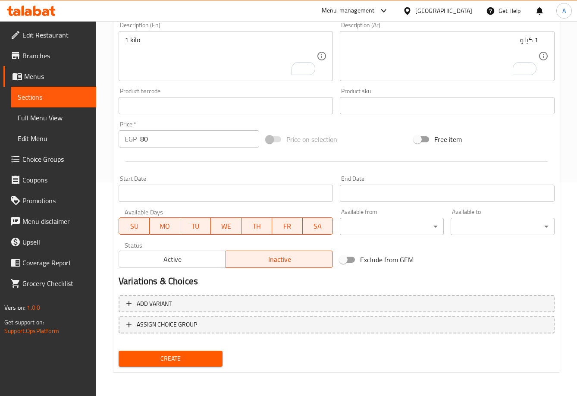
click at [166, 357] on span "Create" at bounding box center [170, 358] width 90 height 11
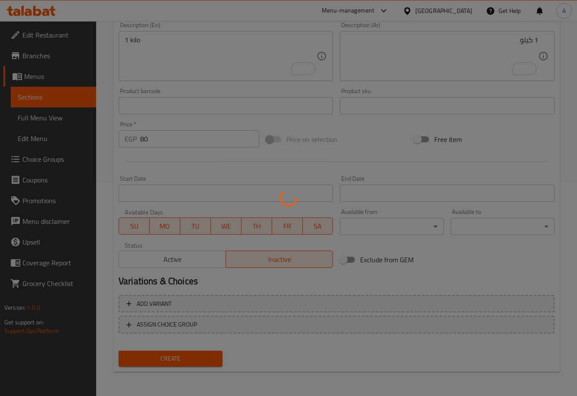
type input "0"
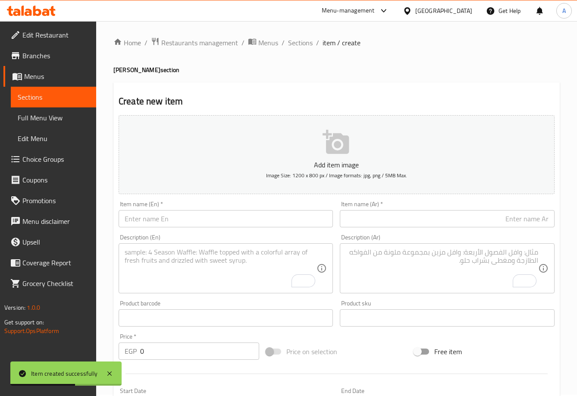
scroll to position [0, 0]
click at [308, 47] on span "Sections" at bounding box center [300, 44] width 25 height 10
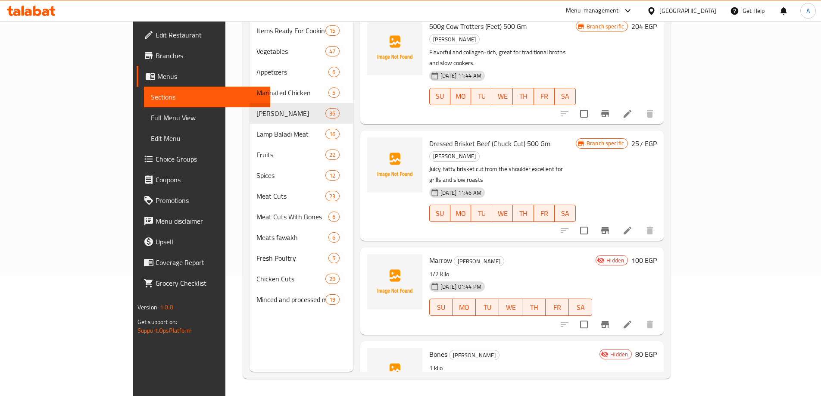
scroll to position [2920, 0]
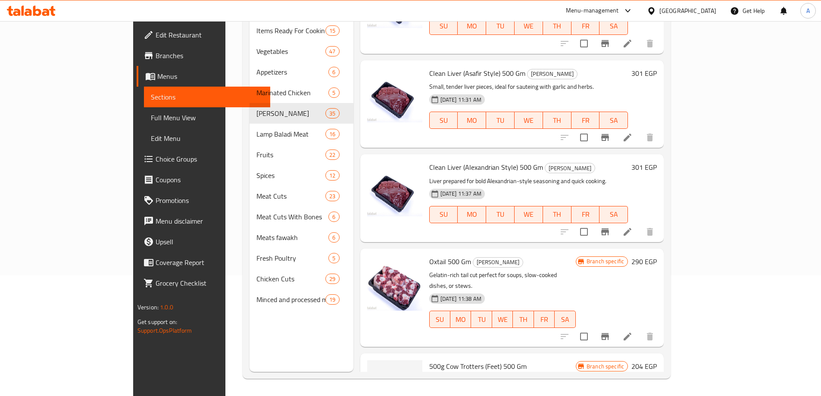
click at [151, 121] on span "Full Menu View" at bounding box center [207, 117] width 112 height 10
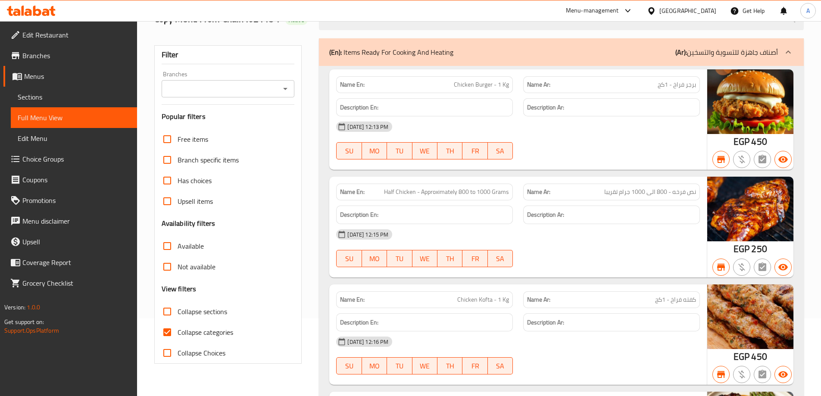
click at [237, 89] on input "Branches" at bounding box center [221, 89] width 114 height 12
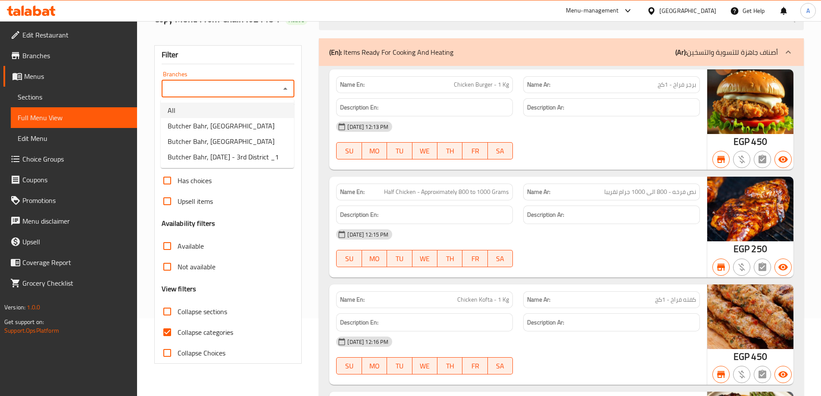
click at [222, 119] on li "Butcher Bahr, [GEOGRAPHIC_DATA]" at bounding box center [227, 126] width 133 height 16
type input "Butcher Bahr, [GEOGRAPHIC_DATA]"
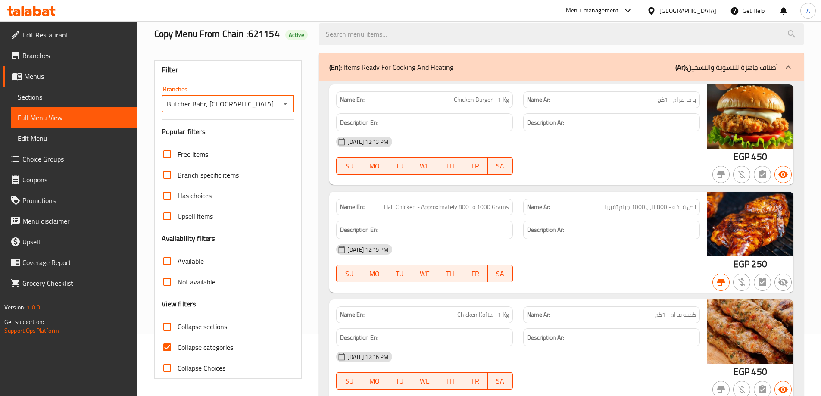
scroll to position [78, 0]
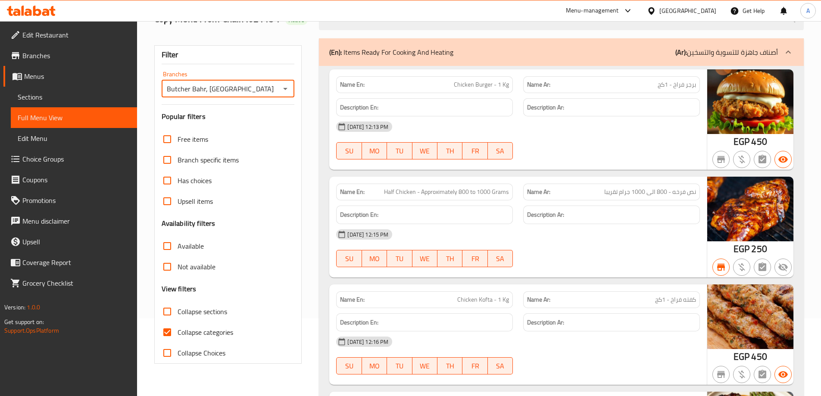
click at [182, 311] on span "Collapse sections" at bounding box center [203, 311] width 50 height 10
click at [178, 311] on input "Collapse sections" at bounding box center [167, 311] width 21 height 21
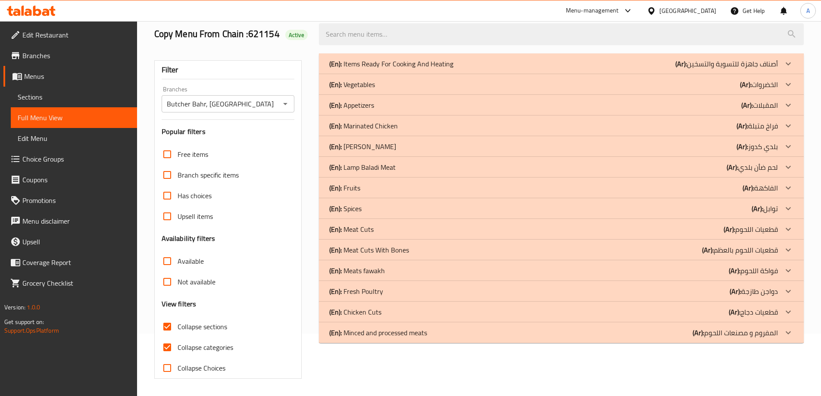
scroll to position [62, 0]
click at [166, 331] on input "Collapse sections" at bounding box center [167, 326] width 21 height 21
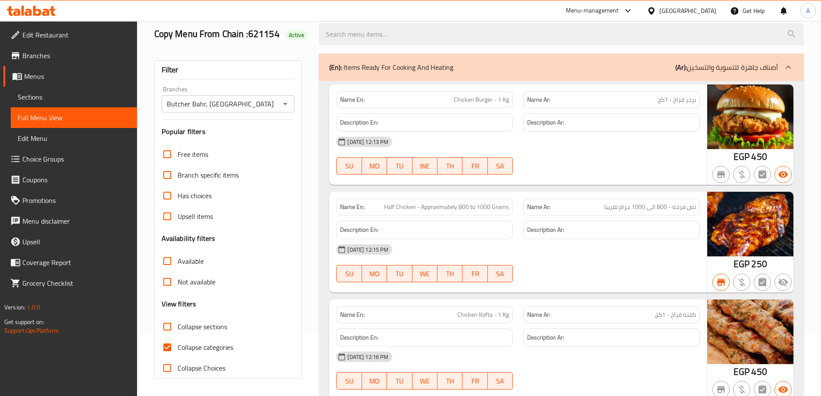
scroll to position [78, 0]
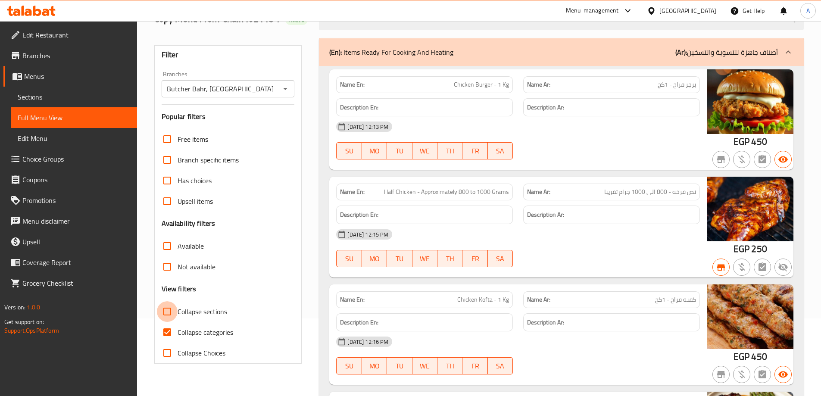
click at [172, 316] on input "Collapse sections" at bounding box center [167, 311] width 21 height 21
checkbox input "true"
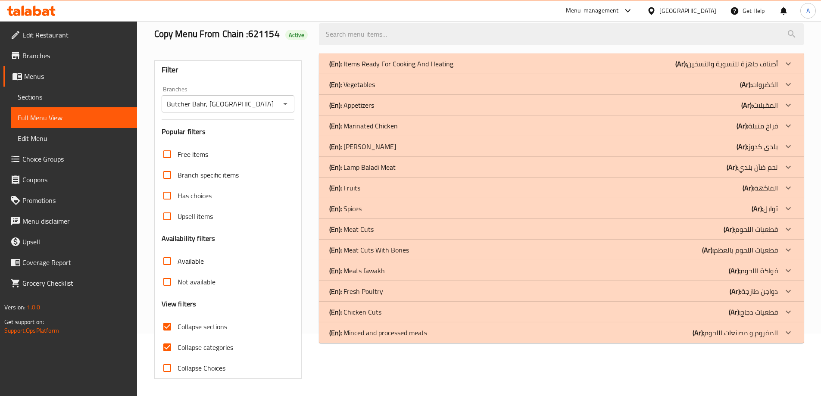
scroll to position [62, 0]
click at [415, 82] on div "(En): Vegetables (Ar): الخضروات" at bounding box center [553, 84] width 449 height 10
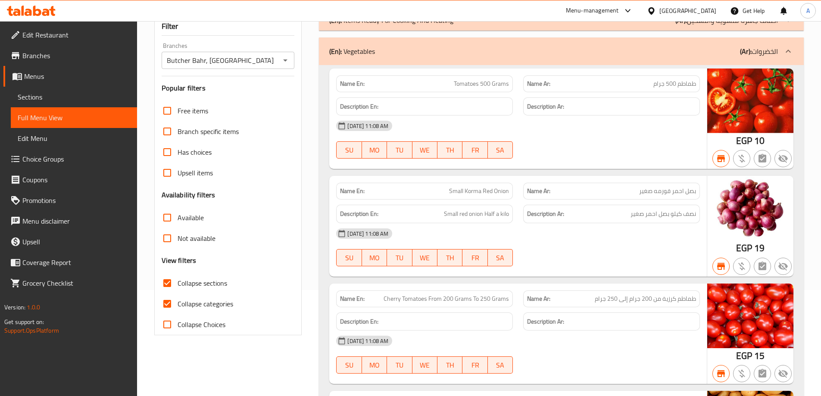
scroll to position [68, 0]
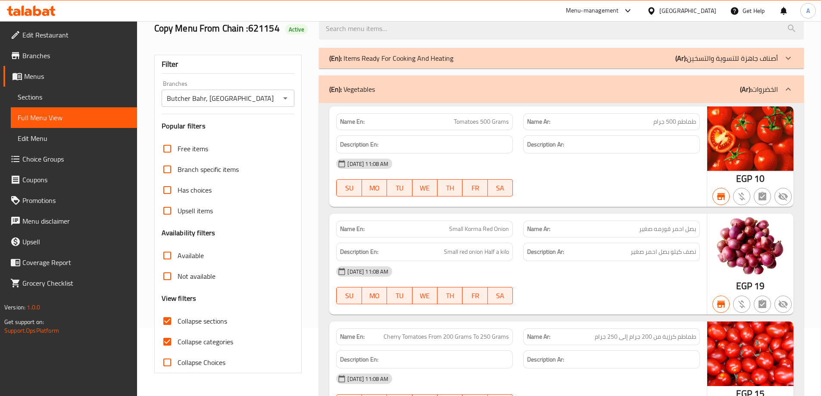
click at [393, 89] on div "(En): Vegetables (Ar): الخضروات" at bounding box center [553, 89] width 449 height 10
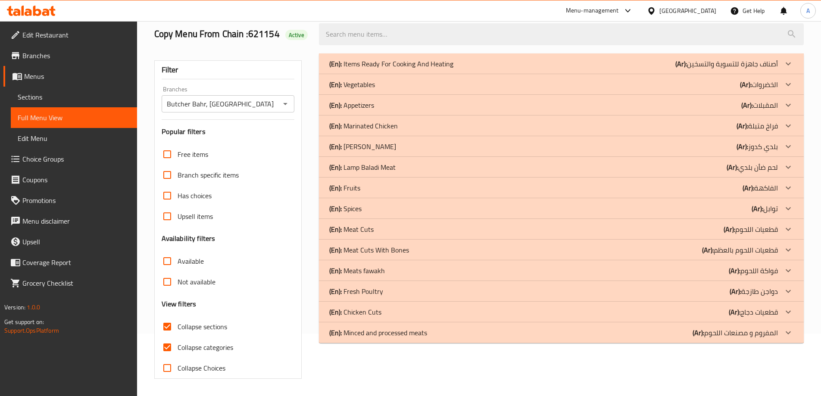
scroll to position [62, 0]
click at [373, 110] on p "(En): Appetizers" at bounding box center [351, 105] width 45 height 10
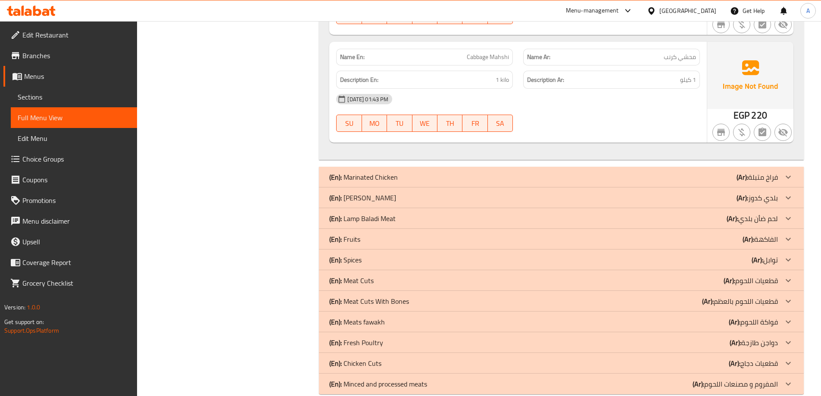
scroll to position [708, 0]
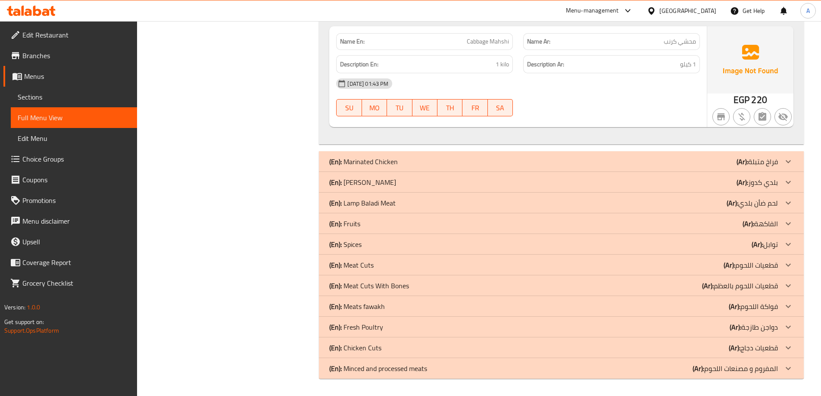
click at [393, 184] on div "(En): [PERSON_NAME] (Ar): بلدي كدوز" at bounding box center [553, 182] width 449 height 10
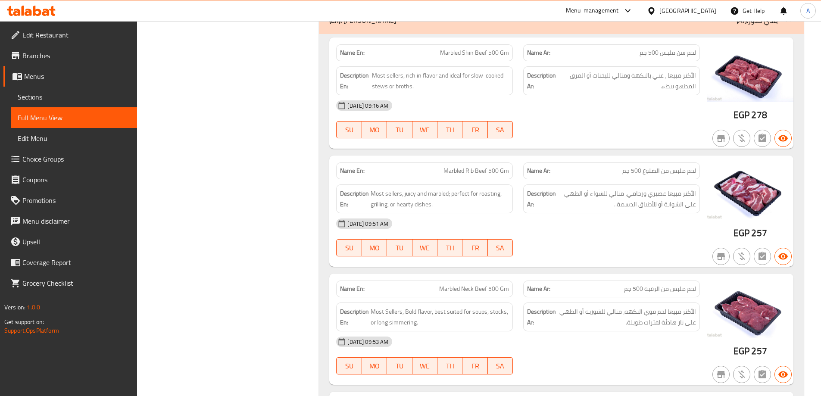
scroll to position [923, 0]
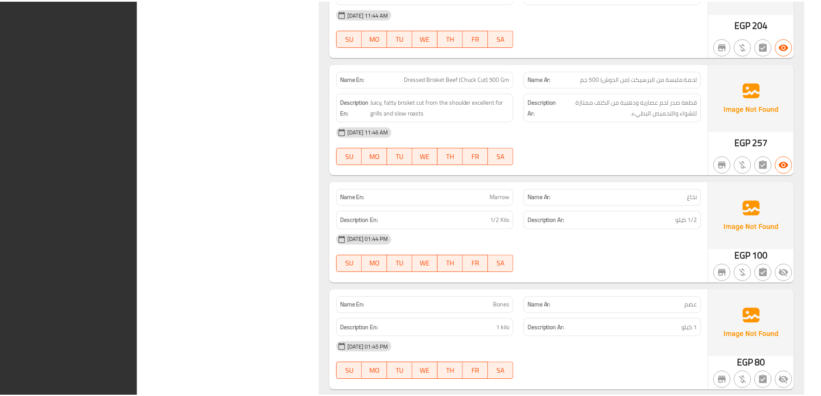
scroll to position [4855, 0]
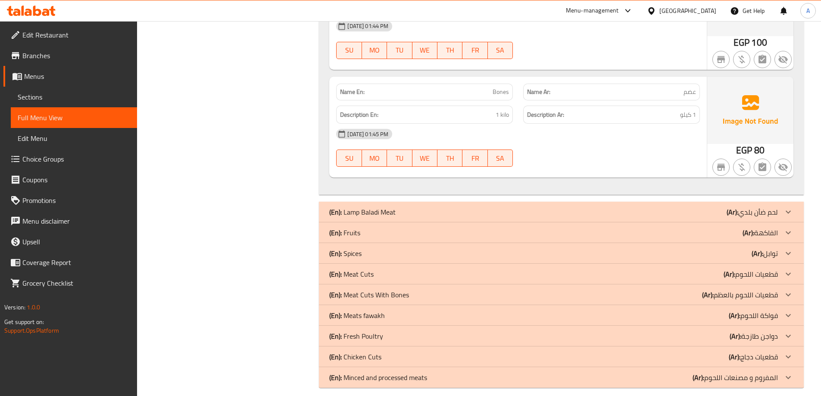
click at [50, 12] on icon at bounding box center [31, 11] width 49 height 10
